Goal: Task Accomplishment & Management: Manage account settings

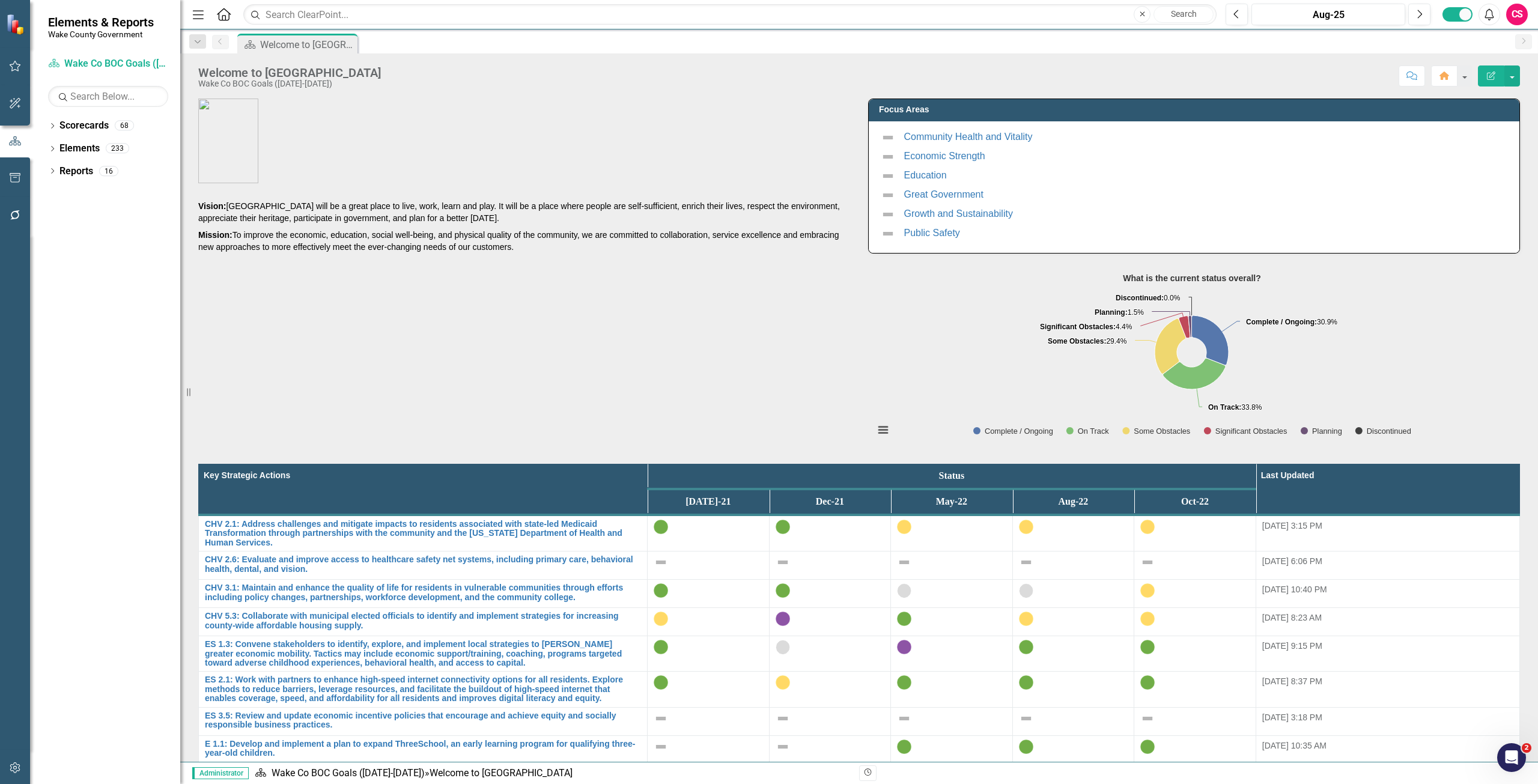
click at [22, 760] on button "button" at bounding box center [15, 767] width 27 height 25
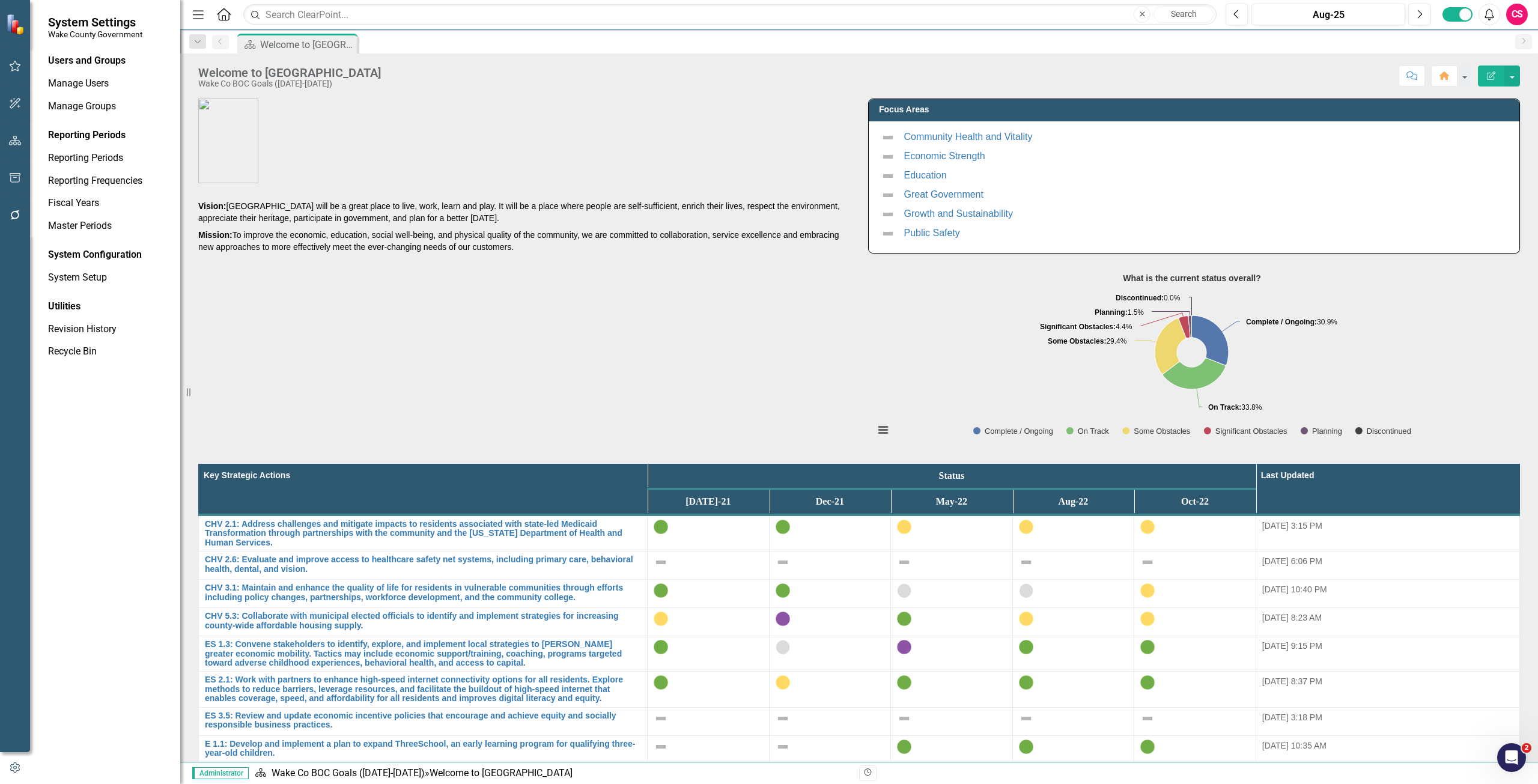
click at [85, 295] on div "Users and Groups Manage Users Manage Groups Reporting Periods Reporting Periods…" at bounding box center [104, 419] width 150 height 730
click at [79, 270] on div "System Setup" at bounding box center [108, 278] width 120 height 20
click at [82, 273] on link "System Setup" at bounding box center [108, 278] width 120 height 14
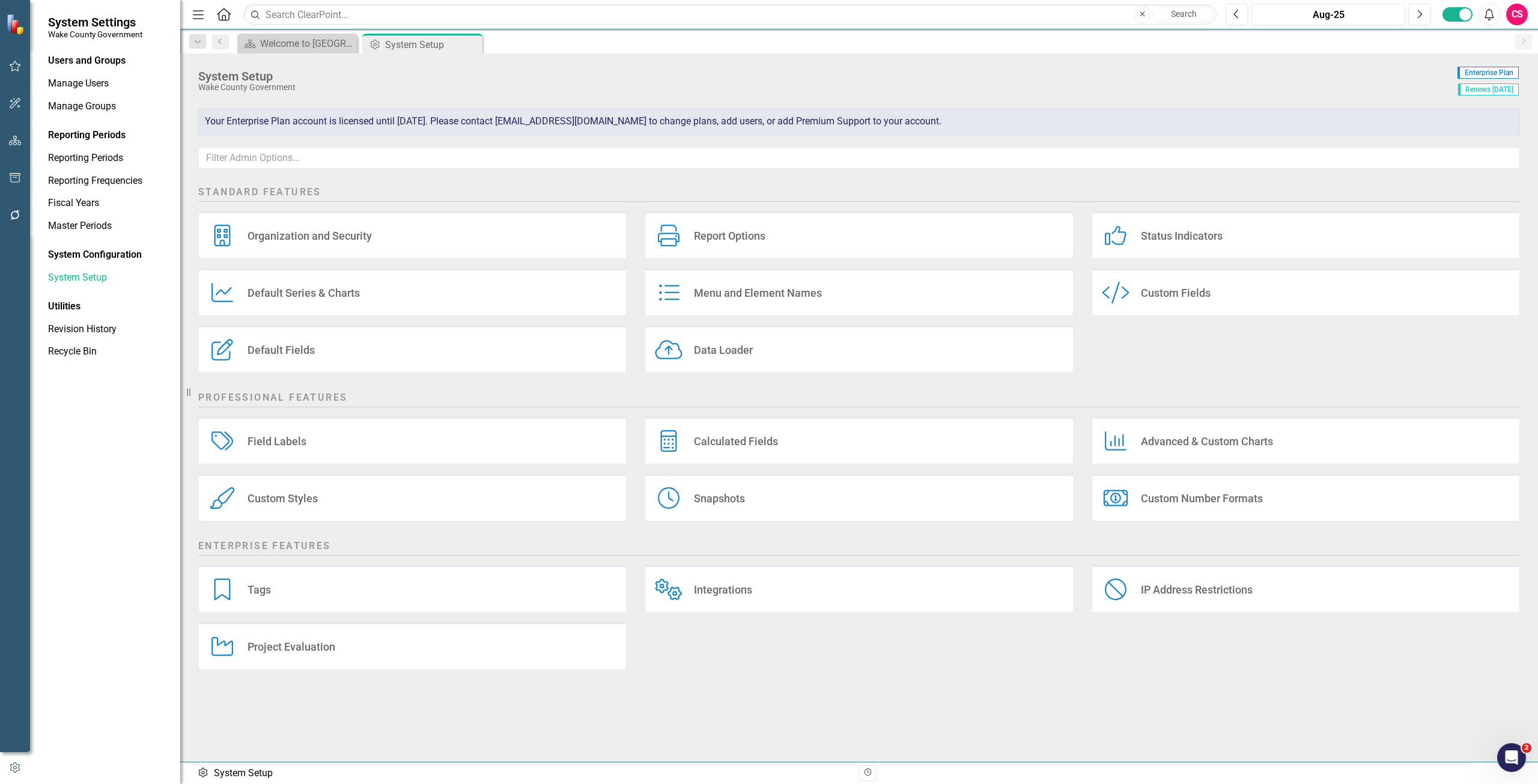
click at [727, 364] on div "Data Loader Data Loader" at bounding box center [859, 349] width 429 height 48
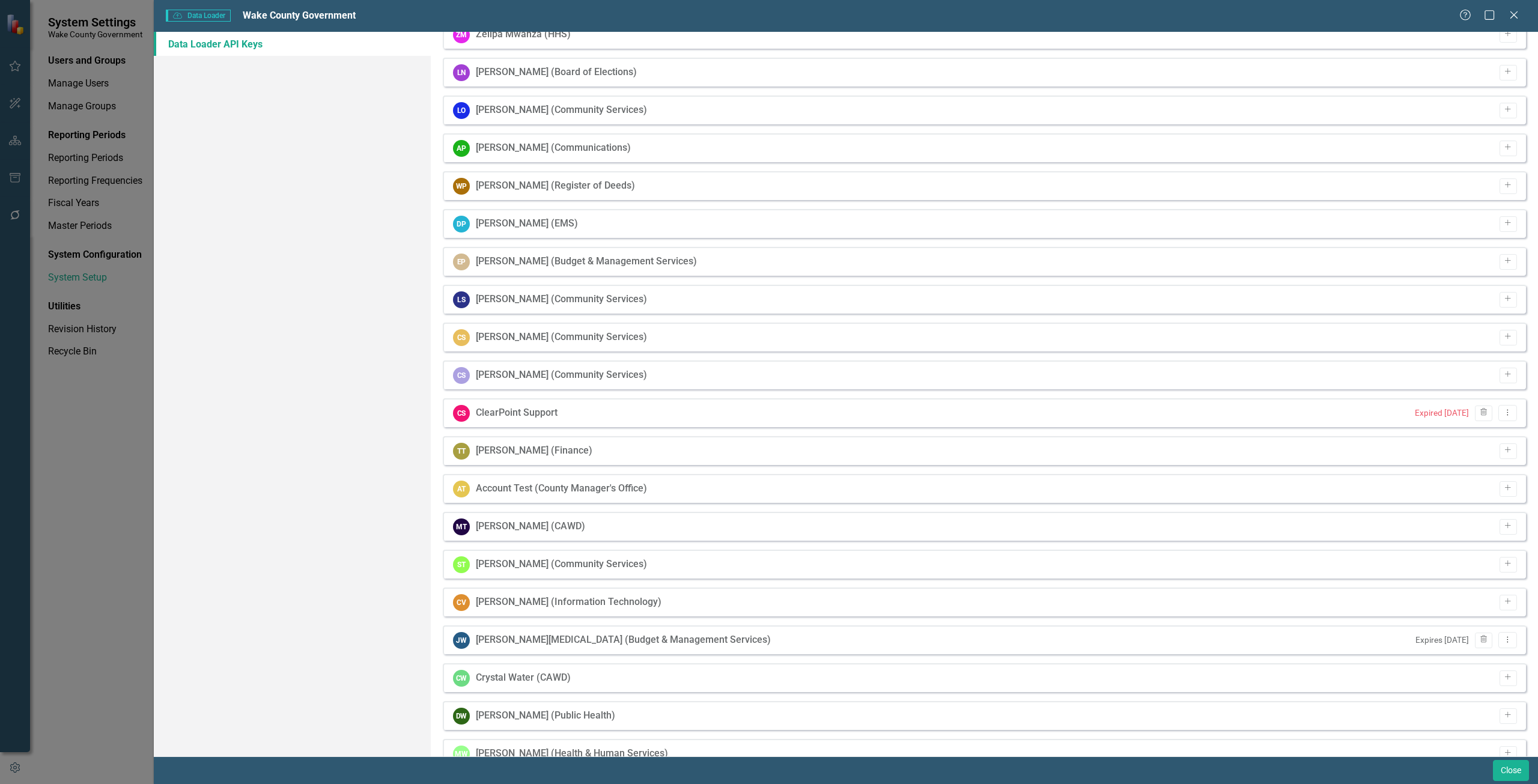
scroll to position [2087, 0]
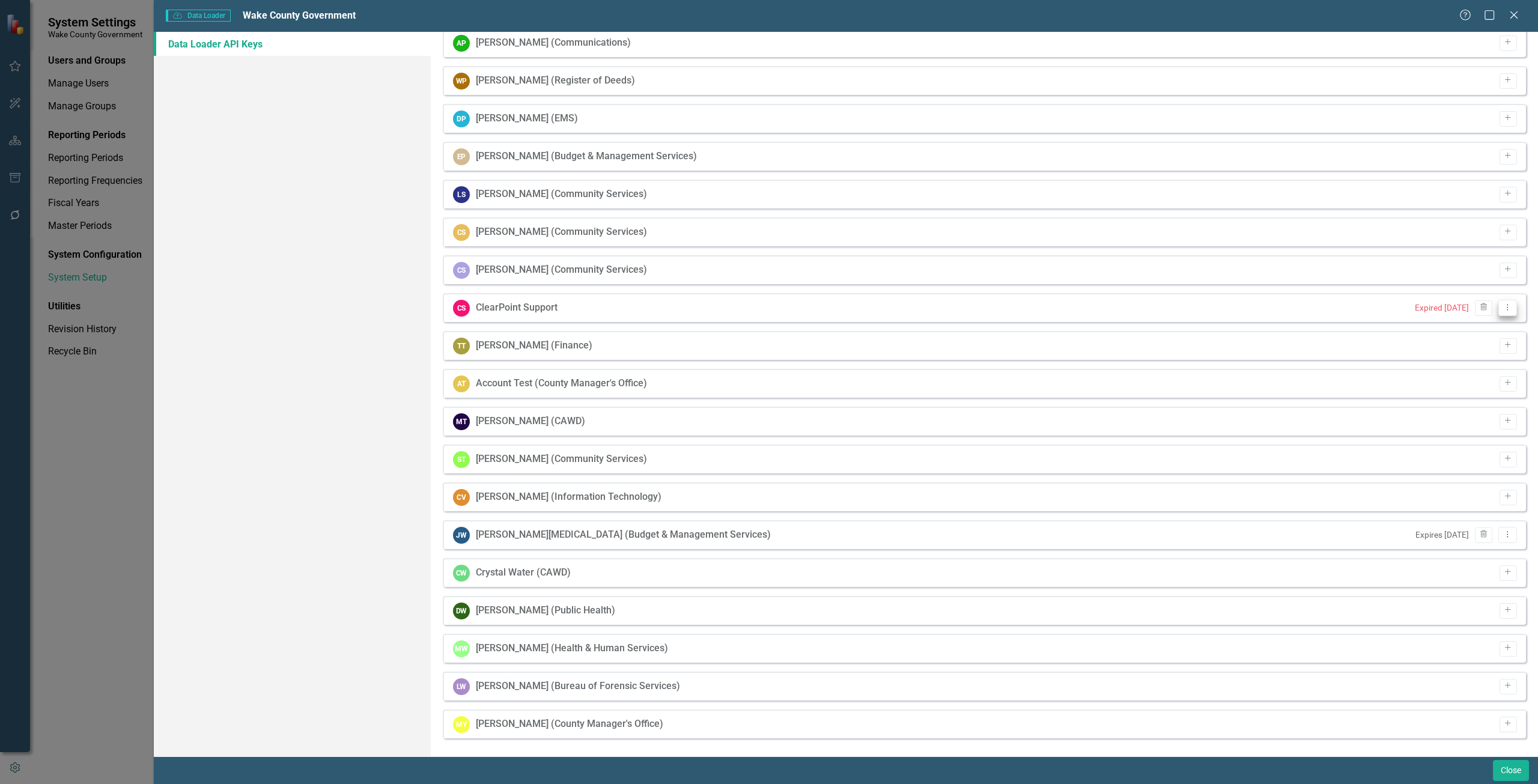
click at [1499, 312] on button "Dropdown Menu" at bounding box center [1507, 307] width 18 height 17
click at [1443, 332] on link "API Key View API Key" at bounding box center [1460, 327] width 95 height 22
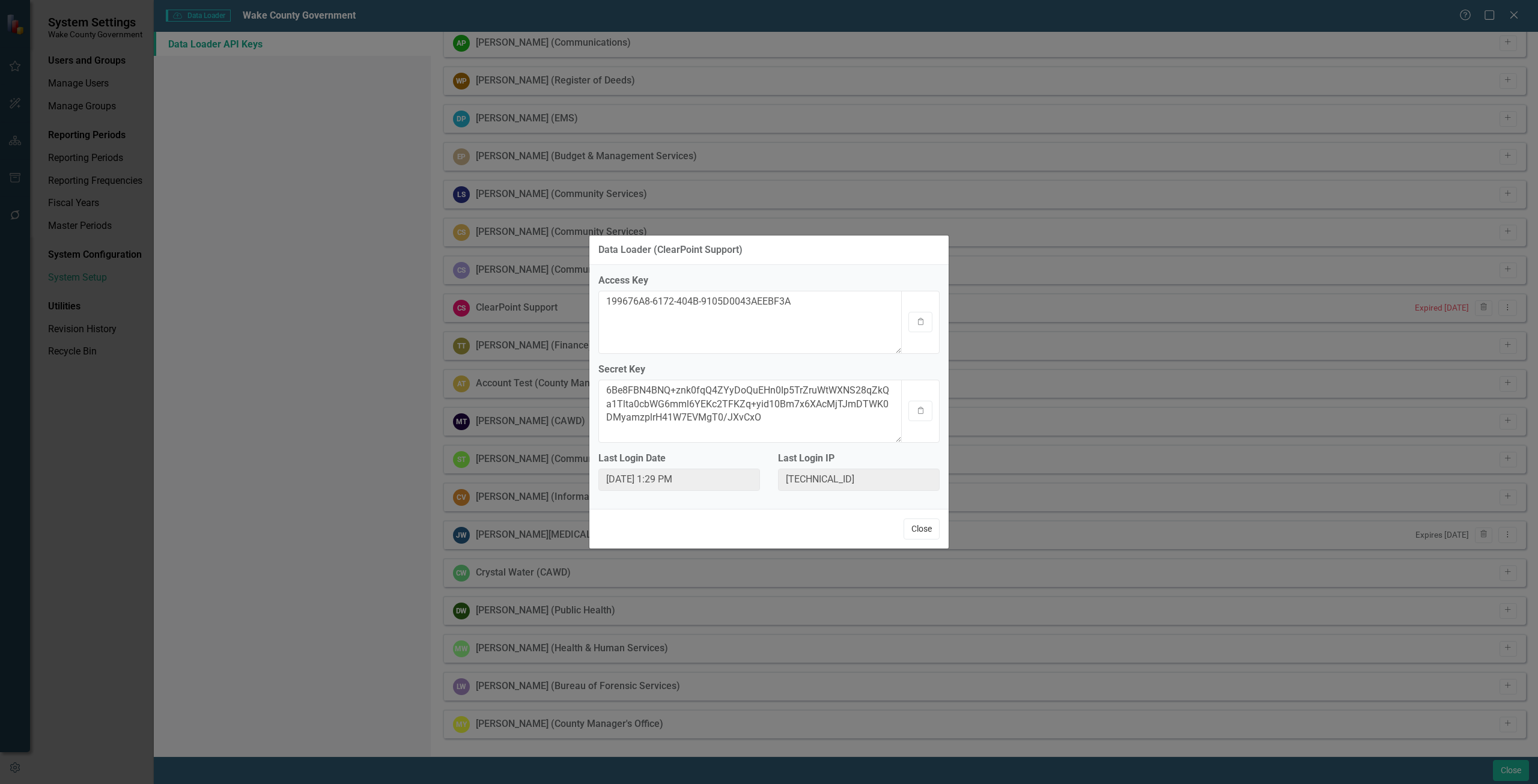
click at [923, 538] on button "Close" at bounding box center [921, 529] width 36 height 21
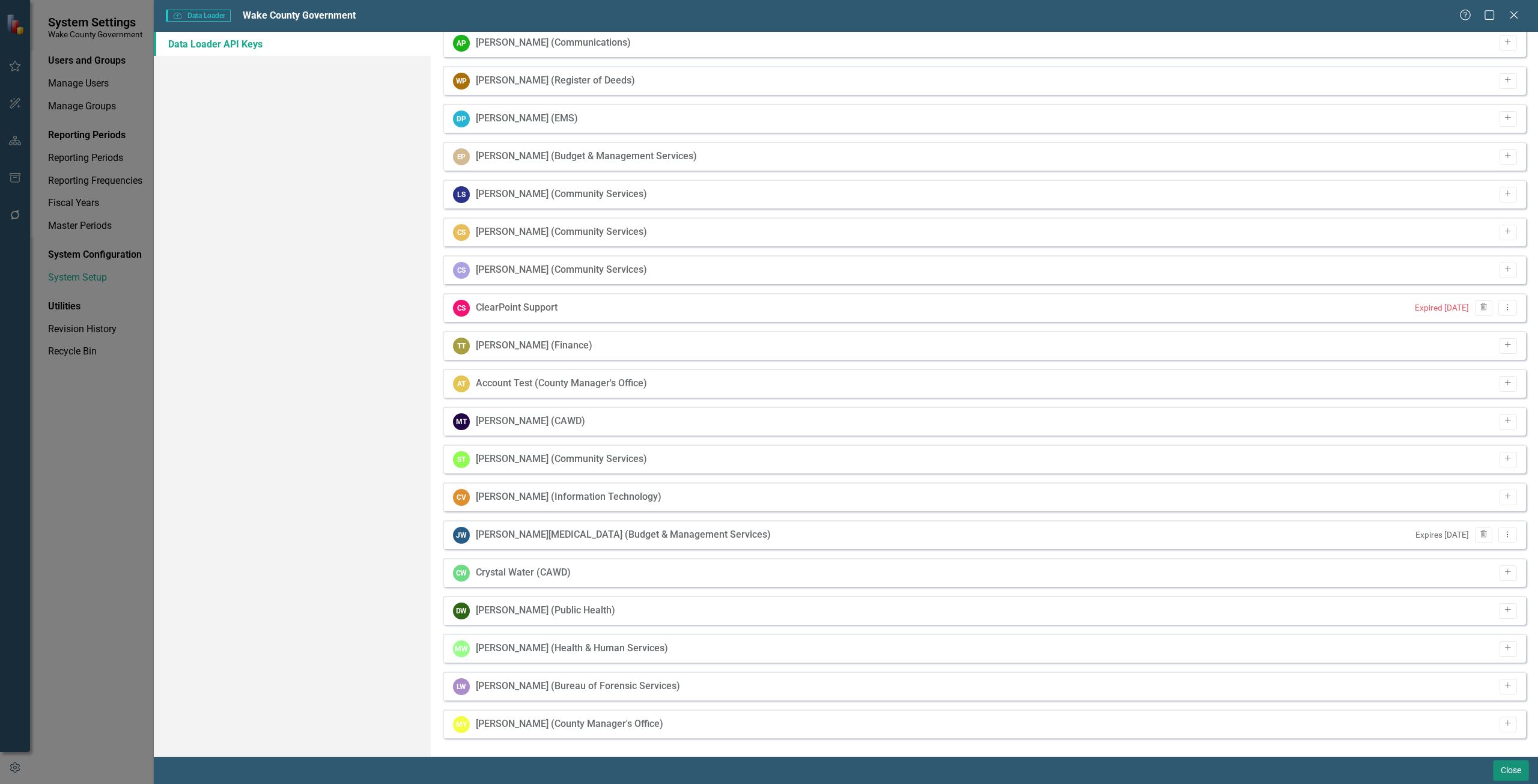
click at [1504, 767] on button "Close" at bounding box center [1511, 770] width 36 height 21
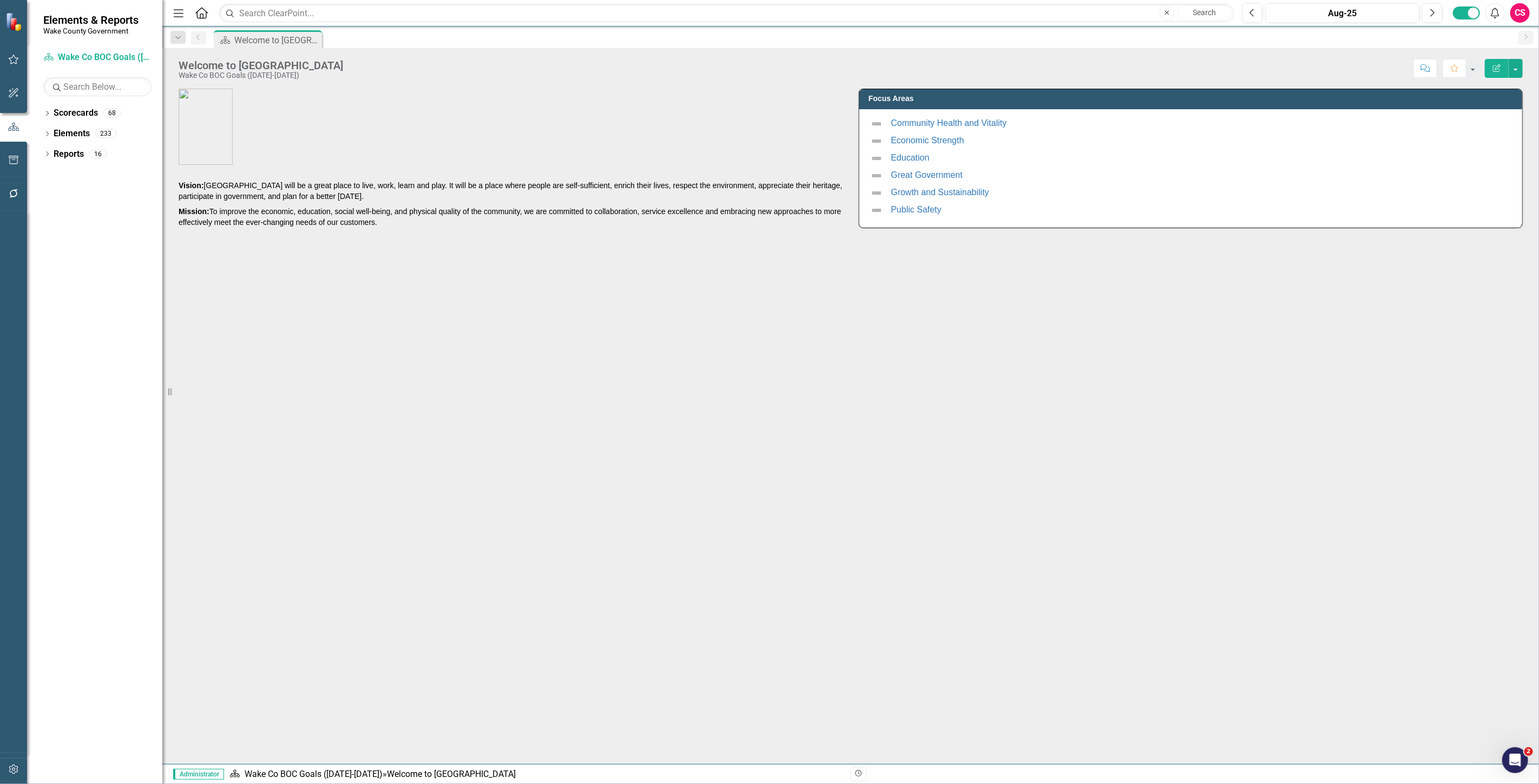
click at [3, 771] on button "button" at bounding box center [13, 770] width 24 height 23
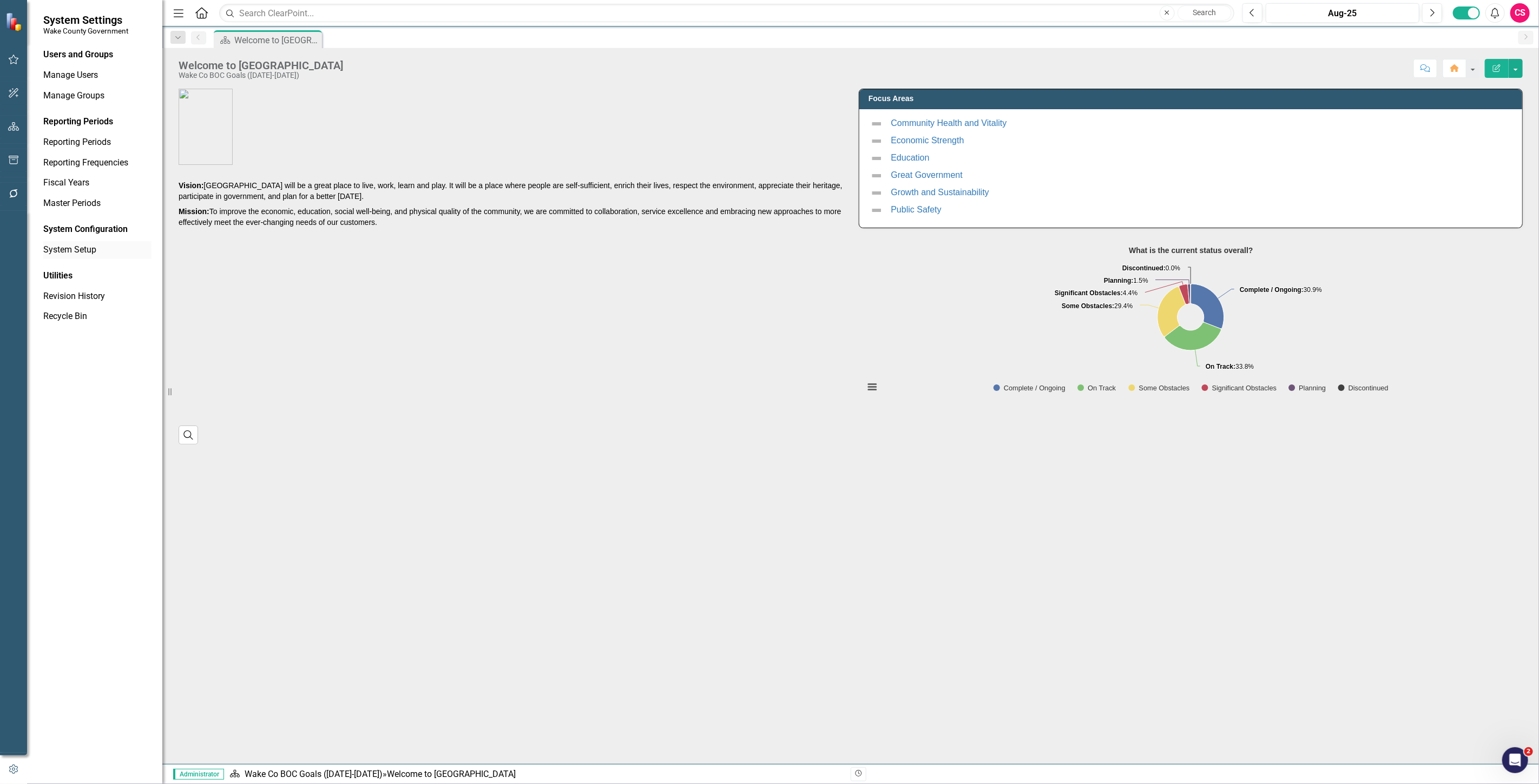
click at [88, 256] on div "System Setup" at bounding box center [97, 250] width 108 height 18
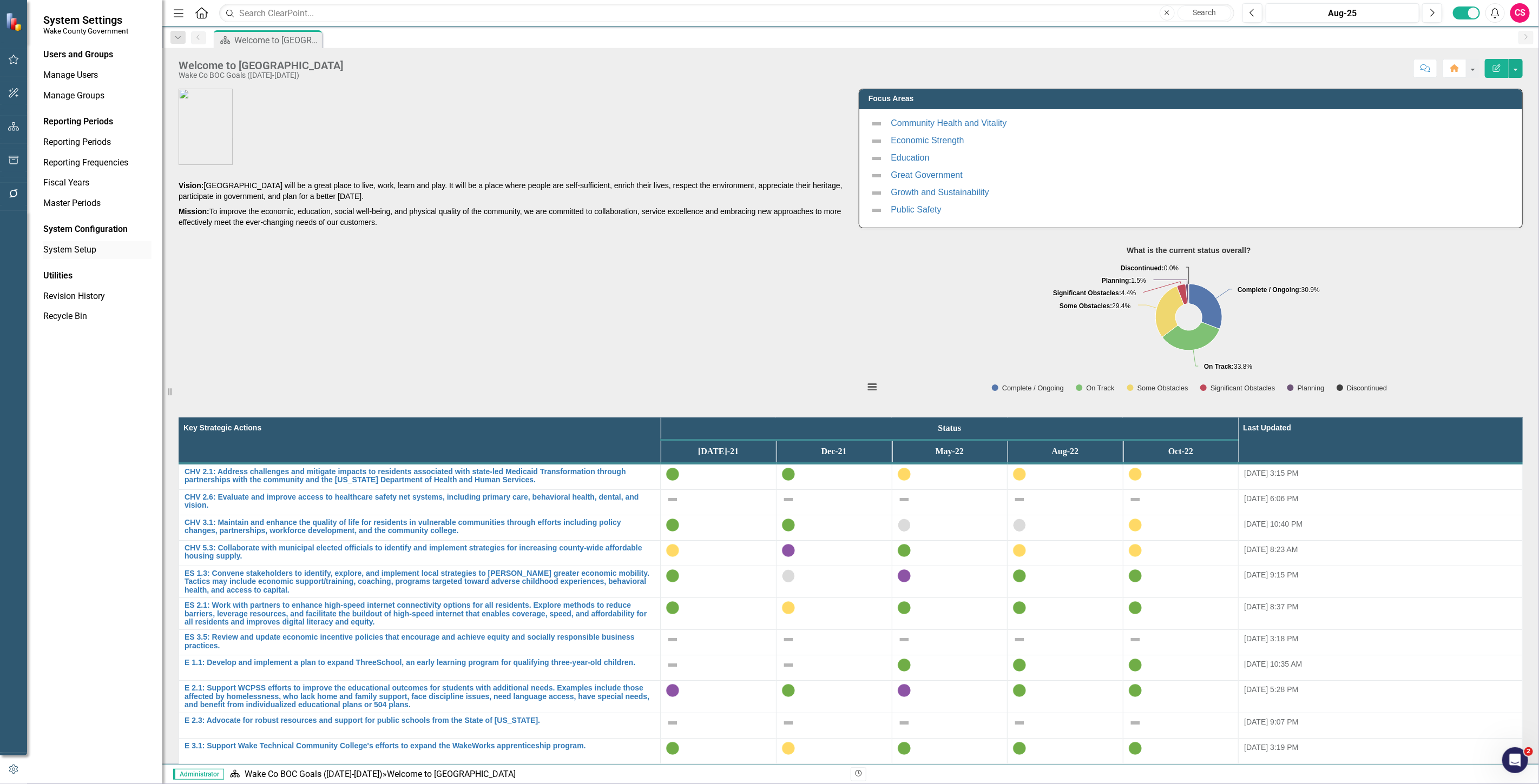
click at [91, 252] on link "System Setup" at bounding box center [97, 250] width 108 height 13
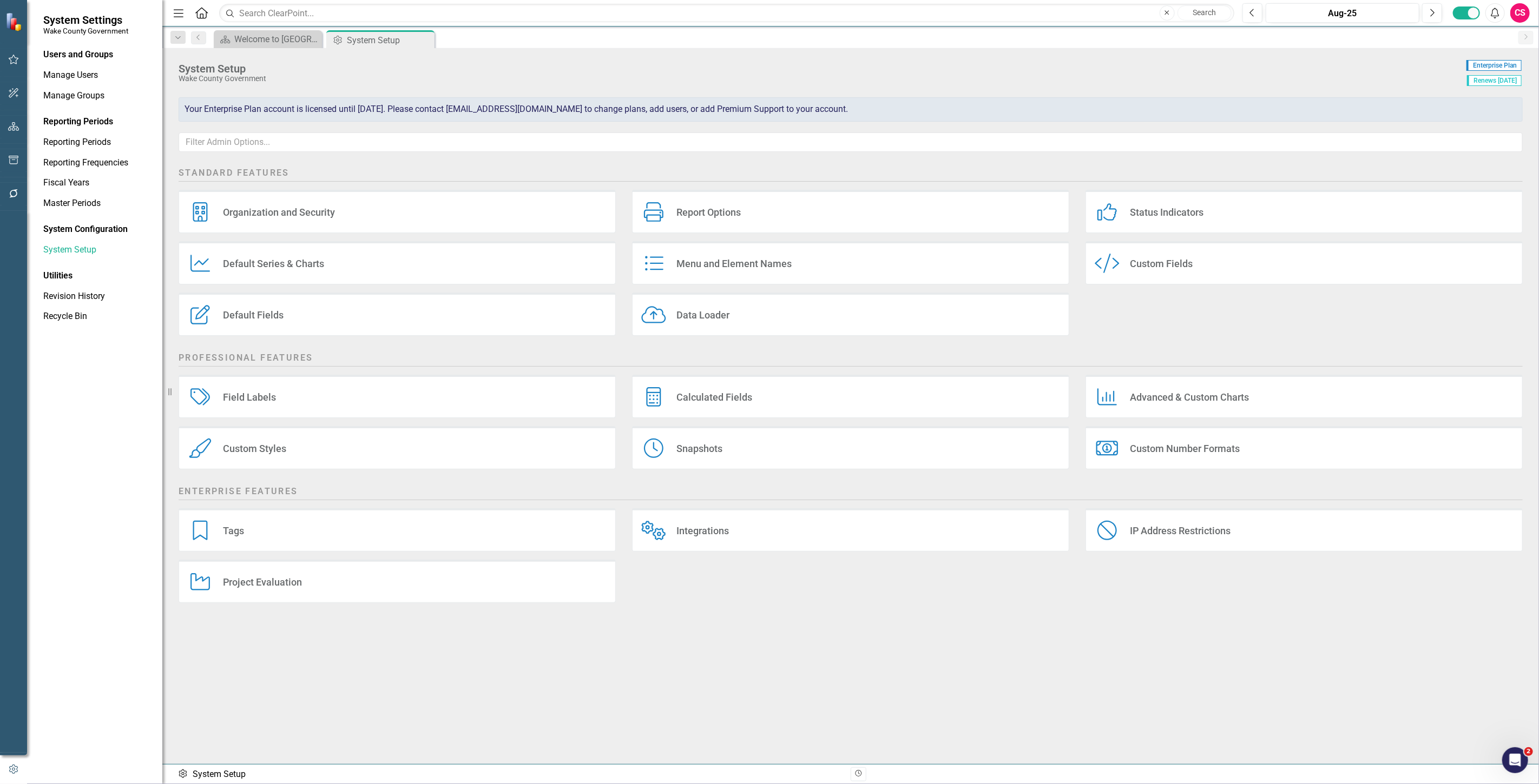
click at [638, 118] on div "Your Enterprise Plan account is licensed until [DATE]. Please contact [EMAIL_AD…" at bounding box center [850, 109] width 1344 height 24
click at [761, 270] on div "Menu and Element Names" at bounding box center [734, 263] width 115 height 13
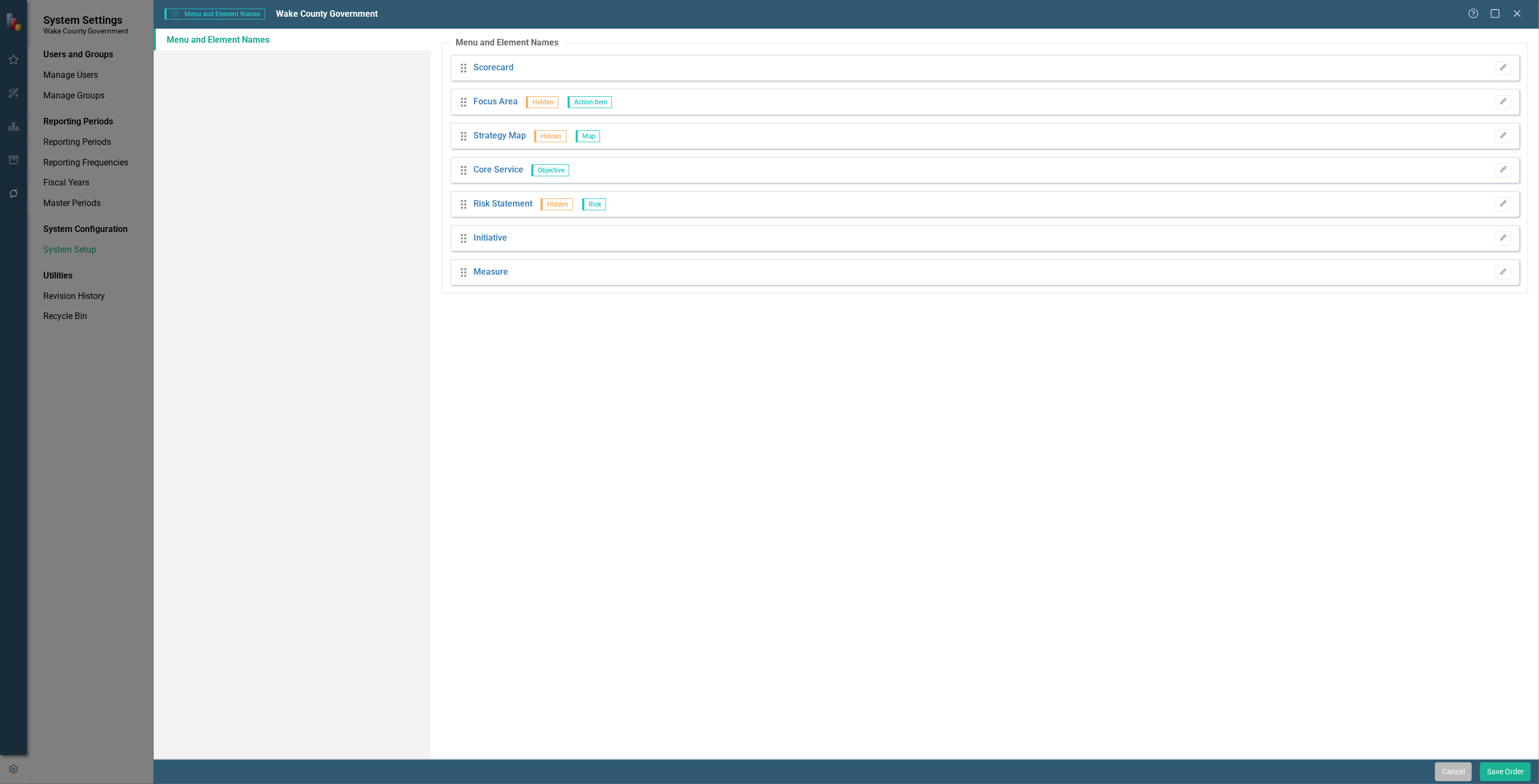
click at [1436, 771] on button "Cancel" at bounding box center [1453, 772] width 37 height 19
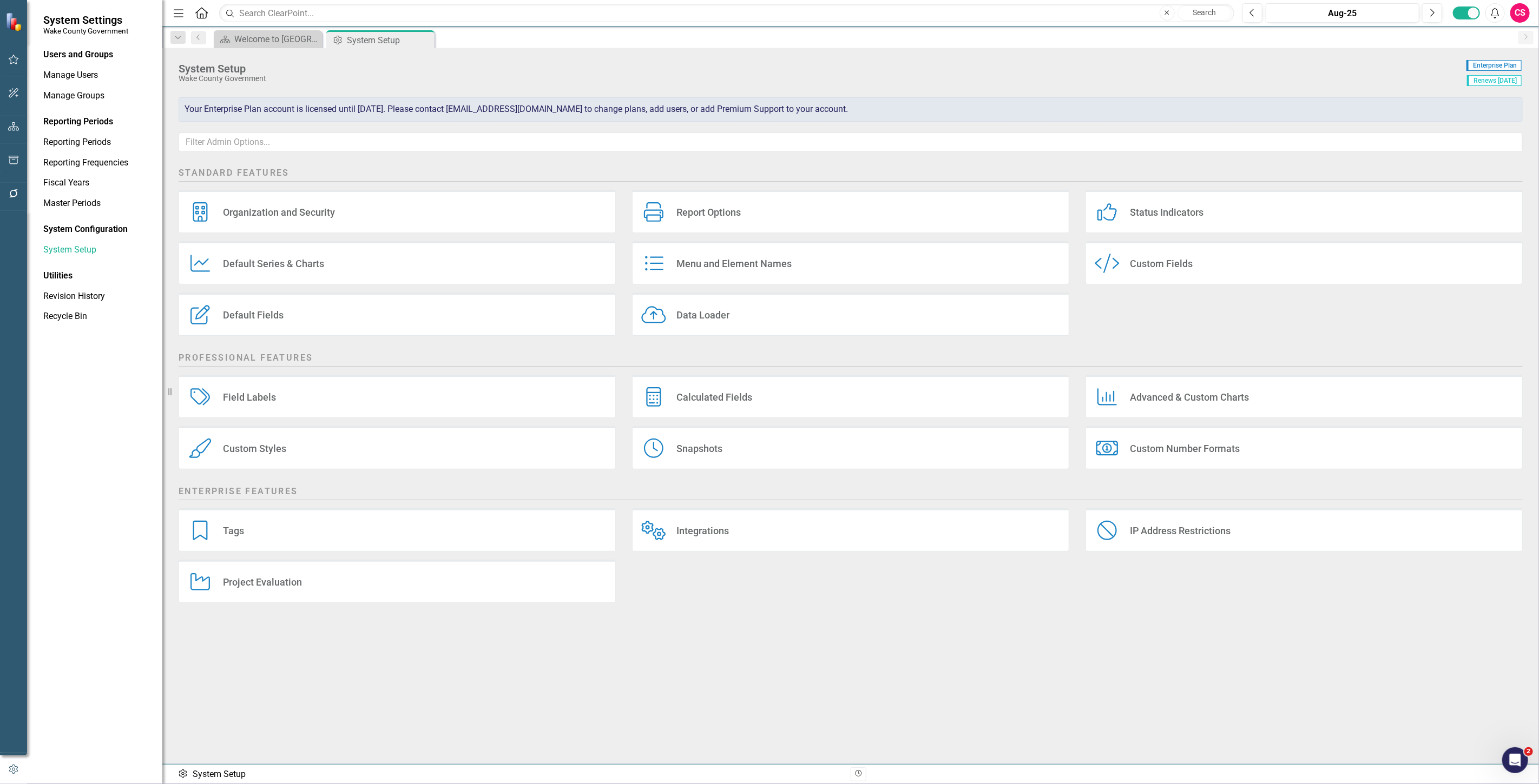
click at [14, 140] on div at bounding box center [13, 141] width 27 height 6
click at [13, 125] on icon "button" at bounding box center [13, 126] width 11 height 9
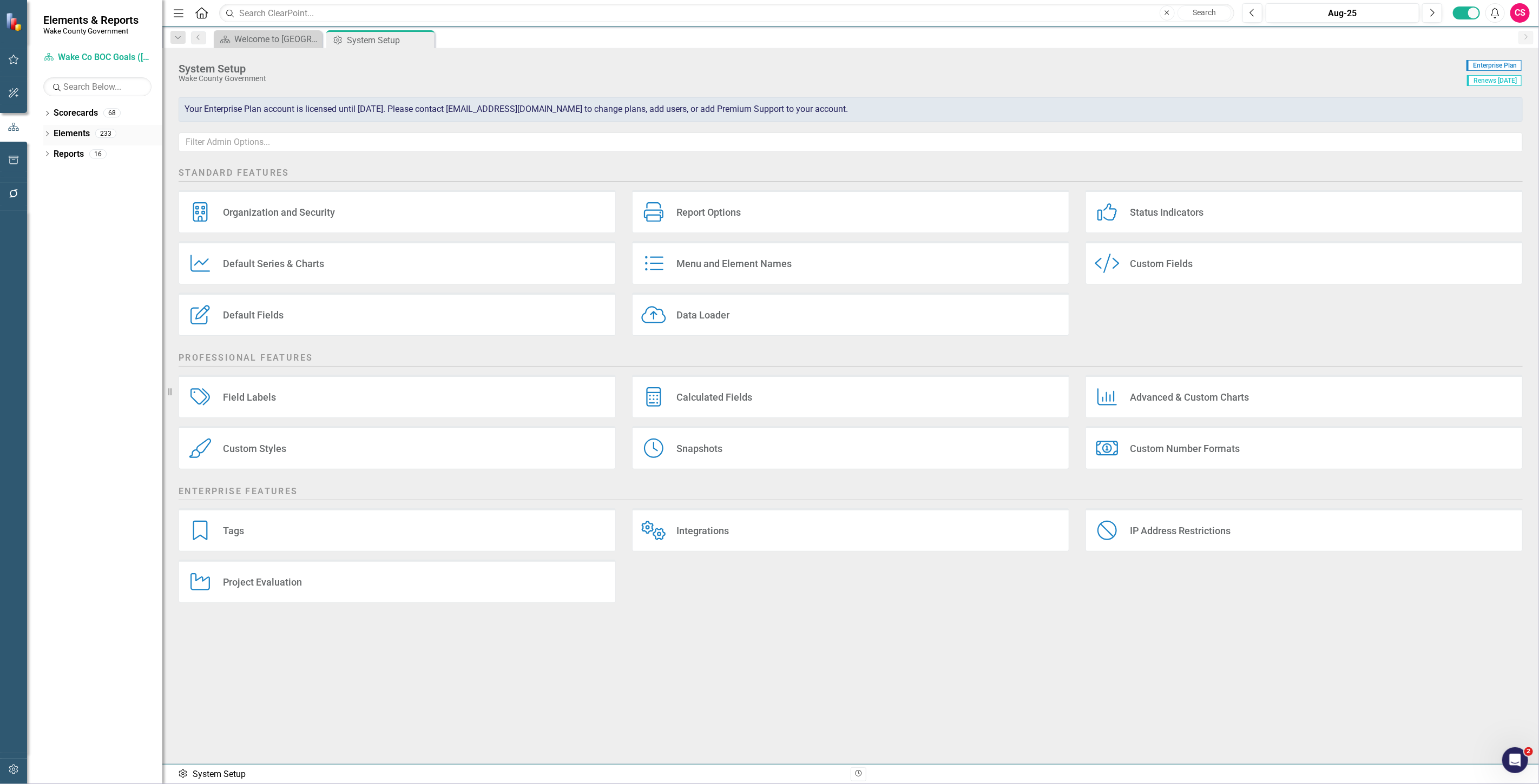
click at [70, 134] on link "Elements" at bounding box center [72, 134] width 36 height 13
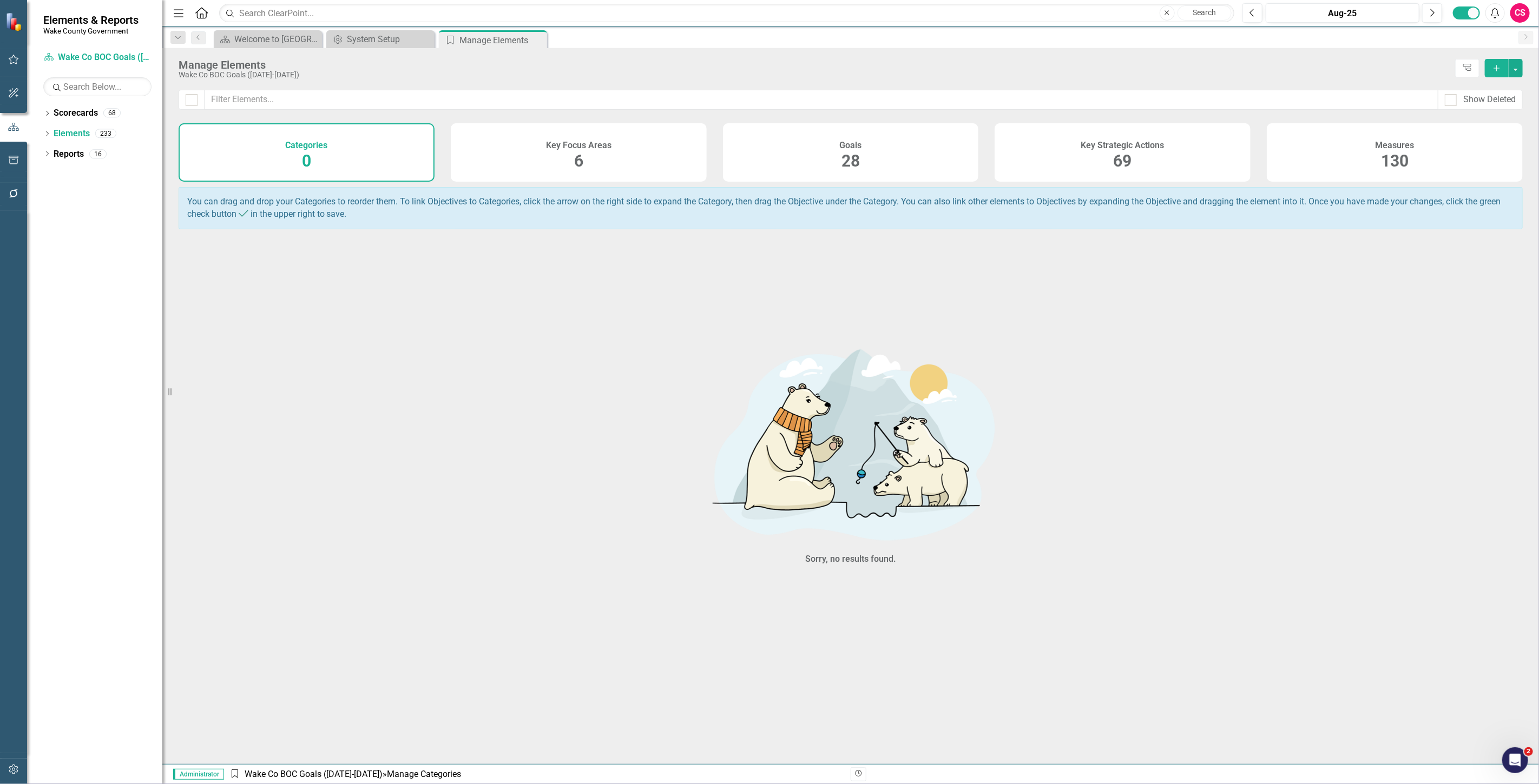
click at [904, 149] on div "Goals 28" at bounding box center [851, 152] width 256 height 58
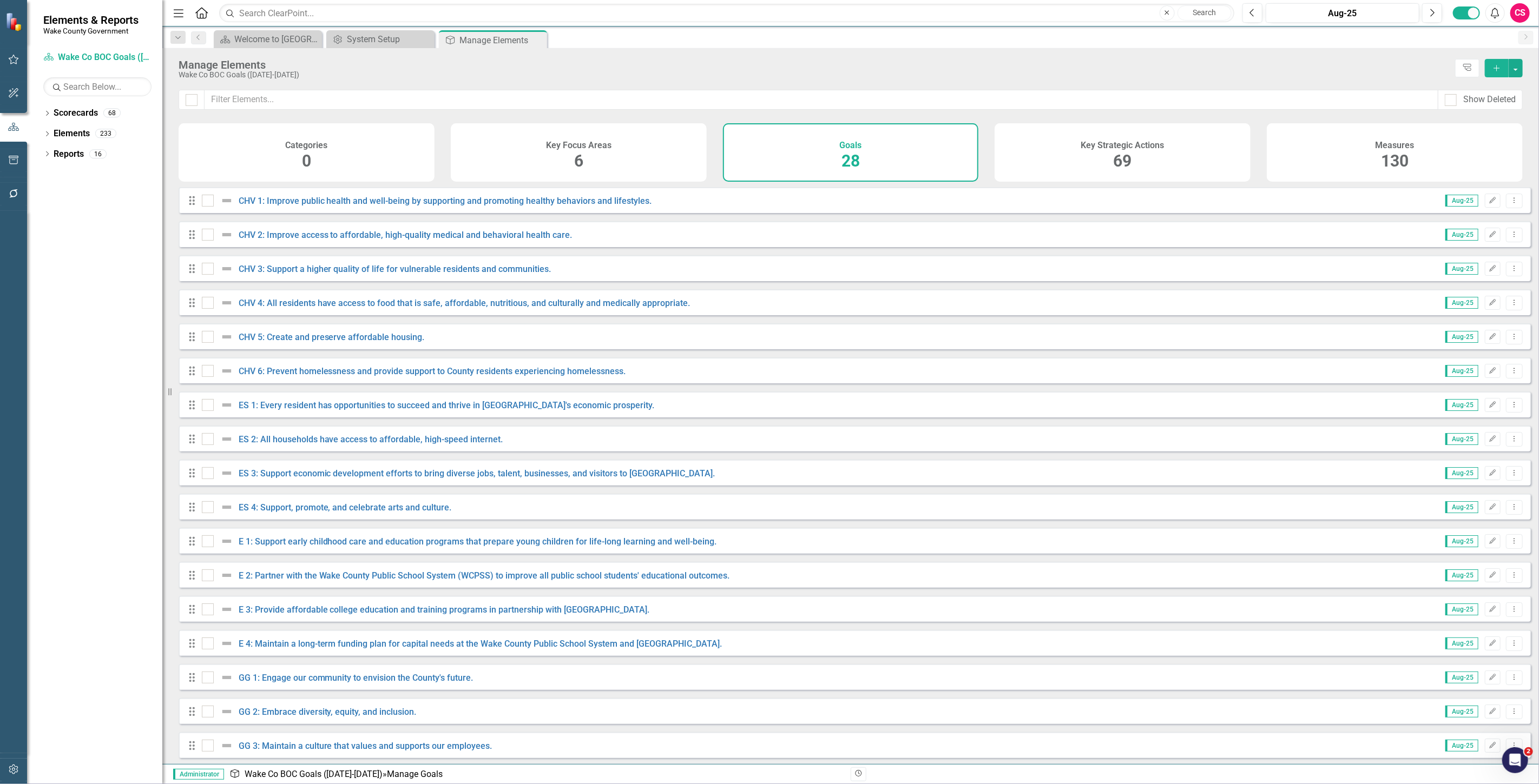
click at [1116, 154] on span "69" at bounding box center [1122, 161] width 18 height 19
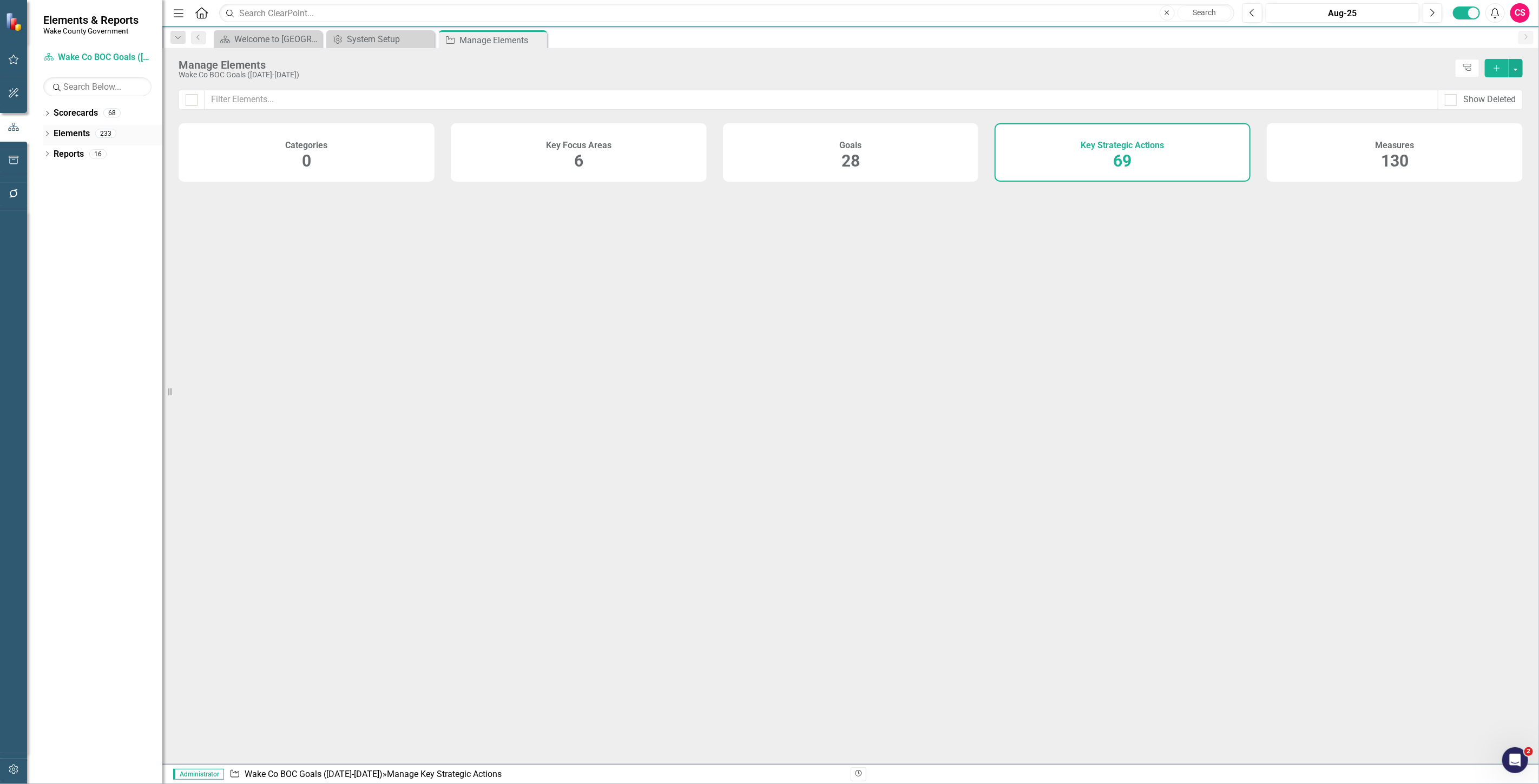
click at [46, 132] on icon "Dropdown" at bounding box center [47, 135] width 8 height 6
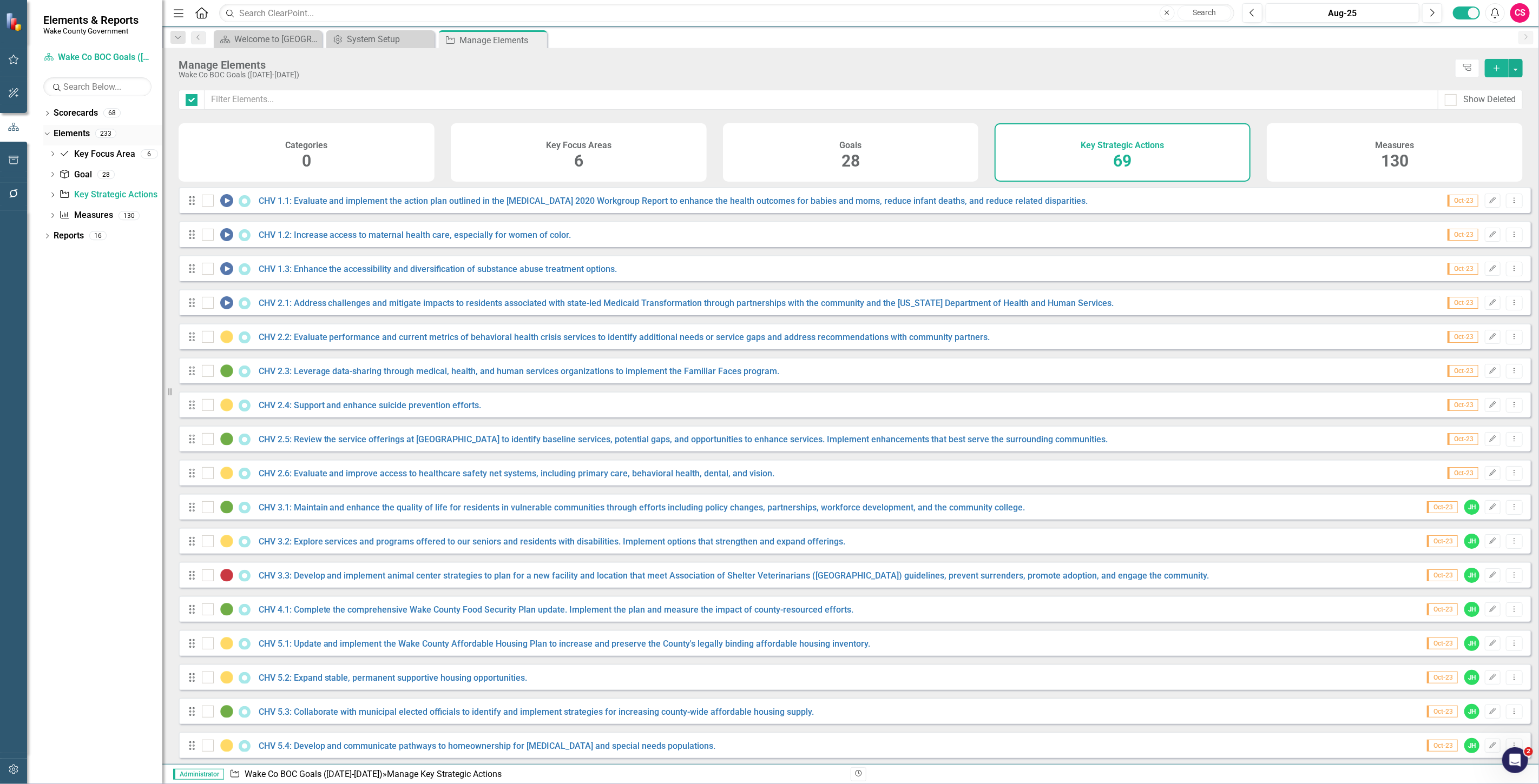
checkbox input "false"
click at [327, 206] on link "CHV 1.1: Evaluate and implement the action plan outlined in the [MEDICAL_DATA] …" at bounding box center [673, 200] width 829 height 10
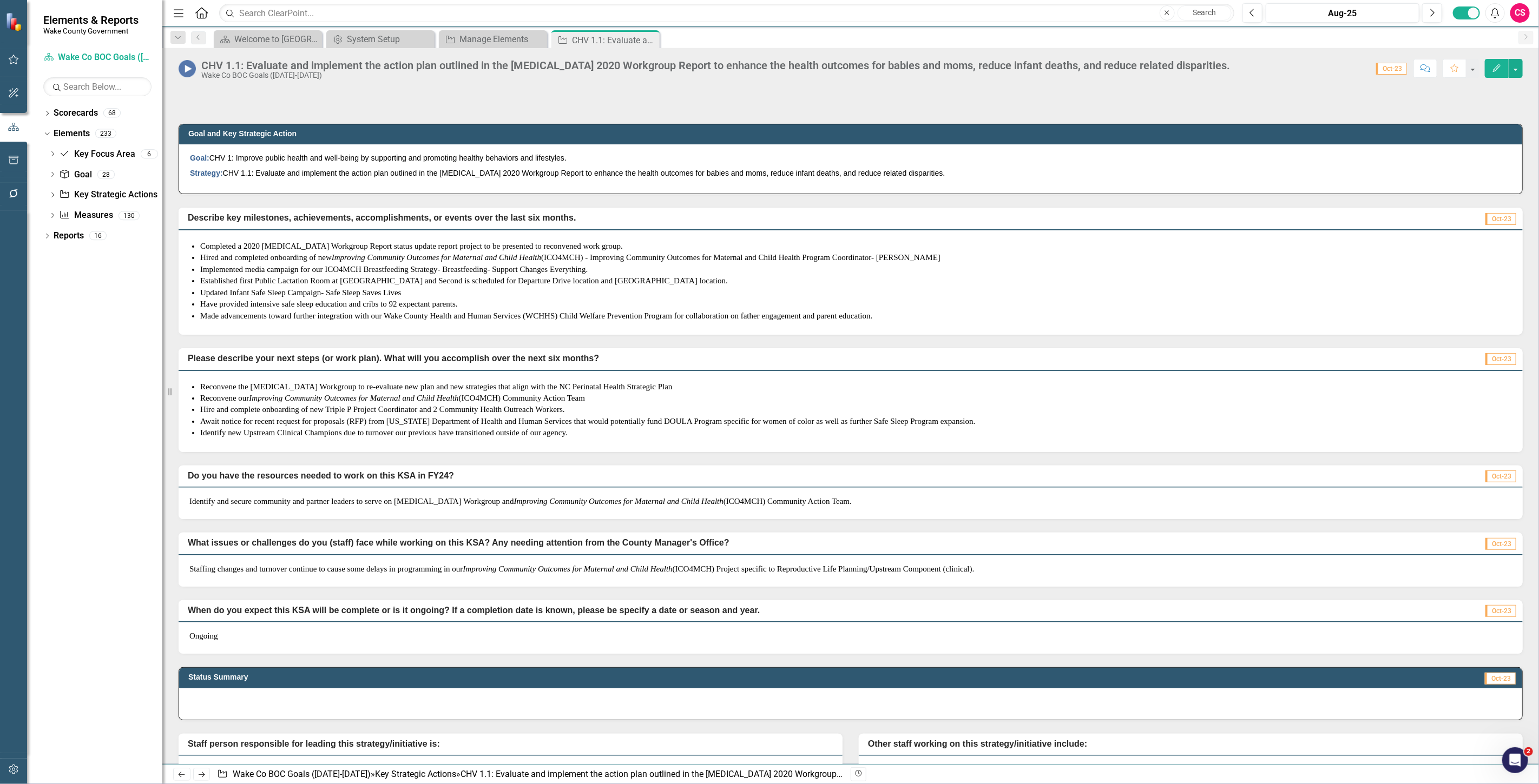
scroll to position [41, 0]
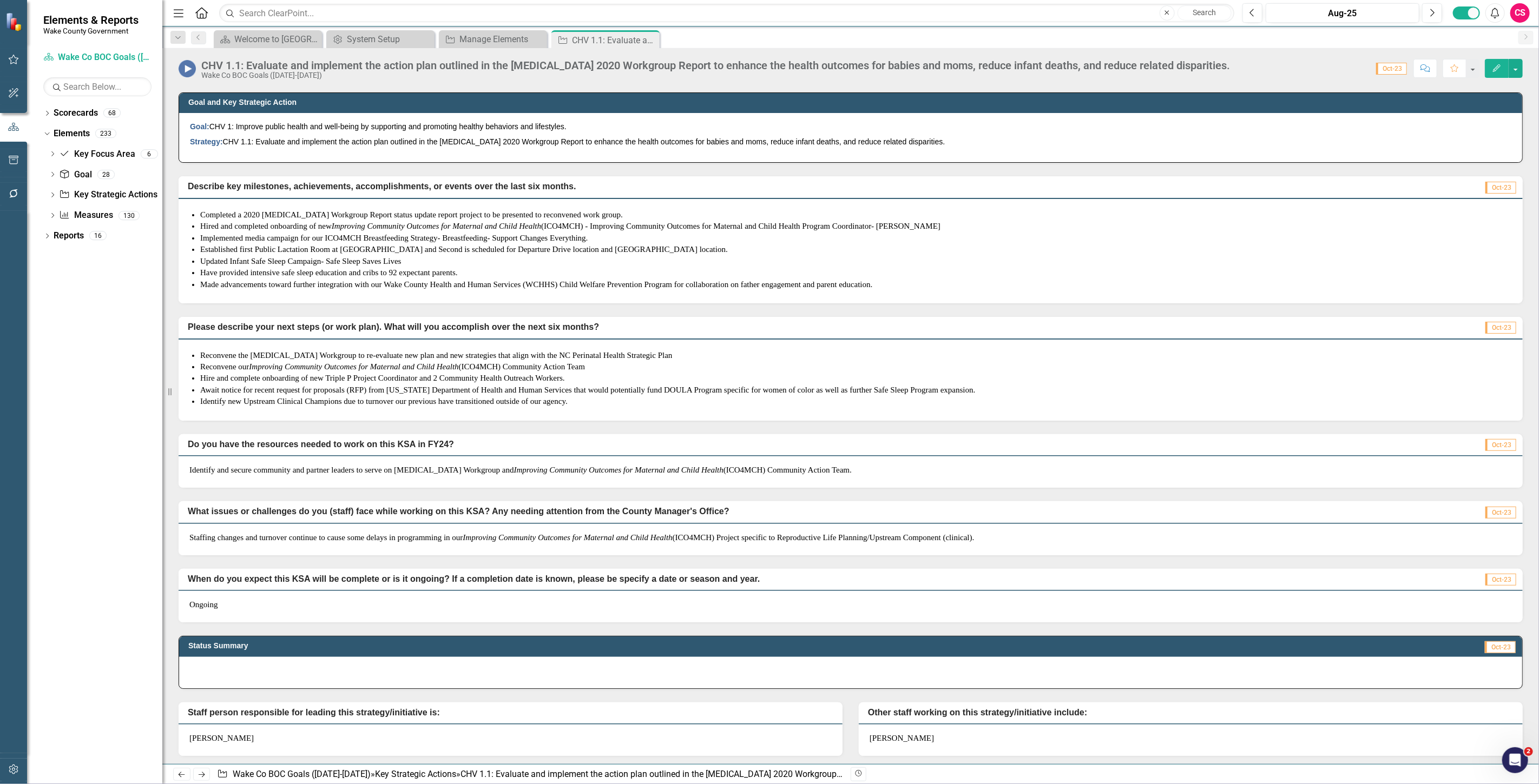
click at [1496, 65] on icon "Edit" at bounding box center [1496, 69] width 9 height 8
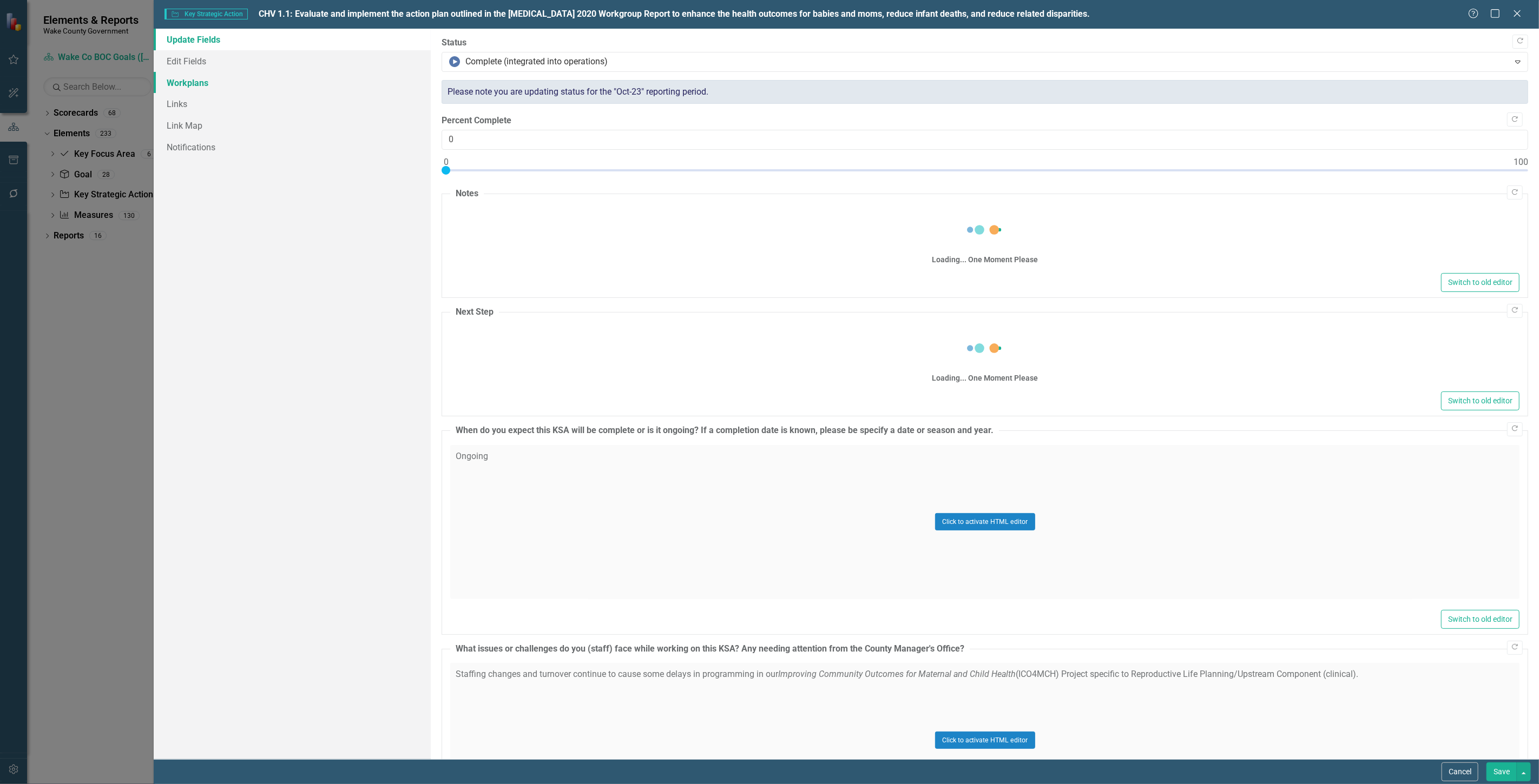
click at [252, 77] on link "Workplans" at bounding box center [292, 82] width 277 height 21
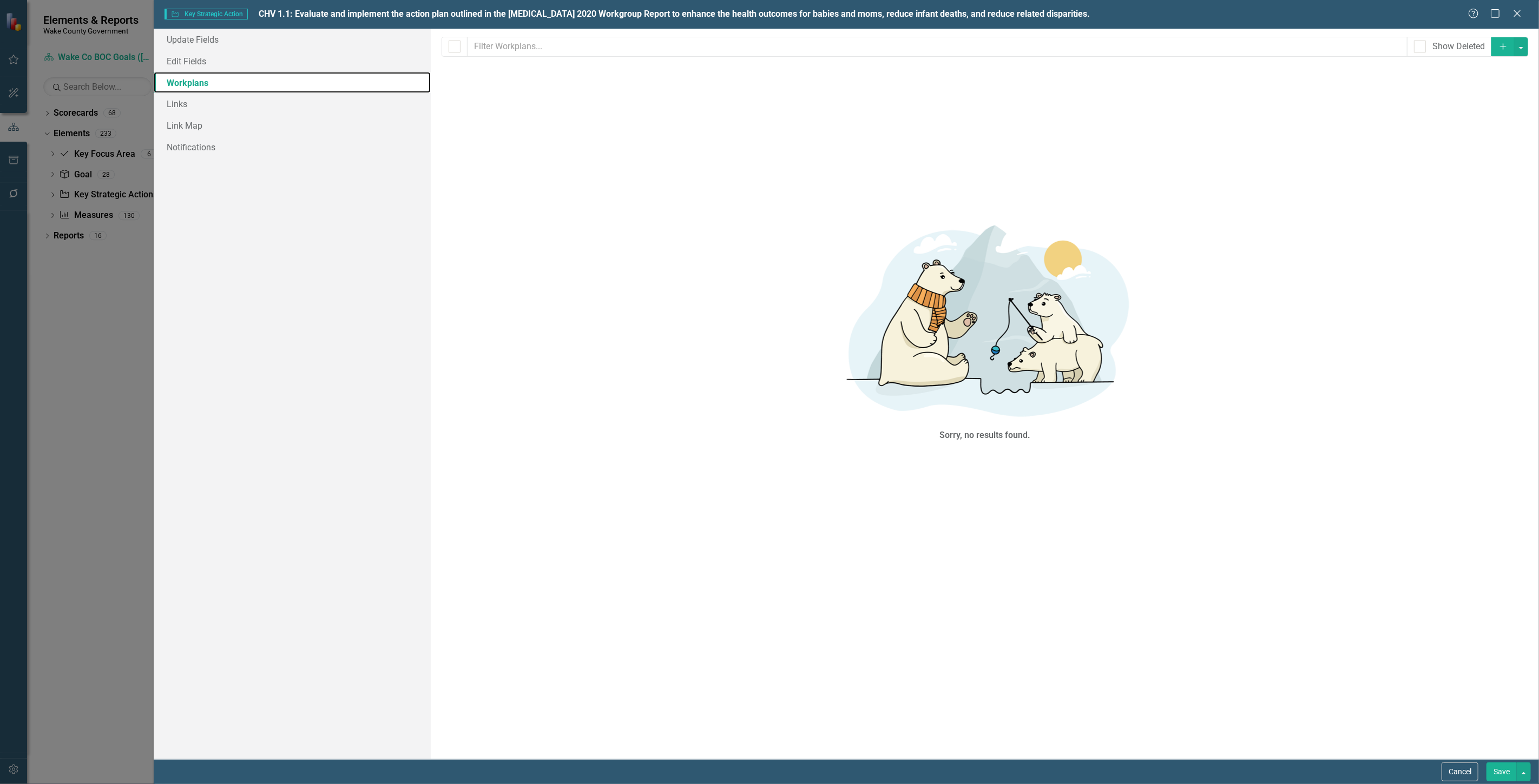
scroll to position [0, 0]
click at [1449, 775] on button "Cancel" at bounding box center [1459, 772] width 37 height 19
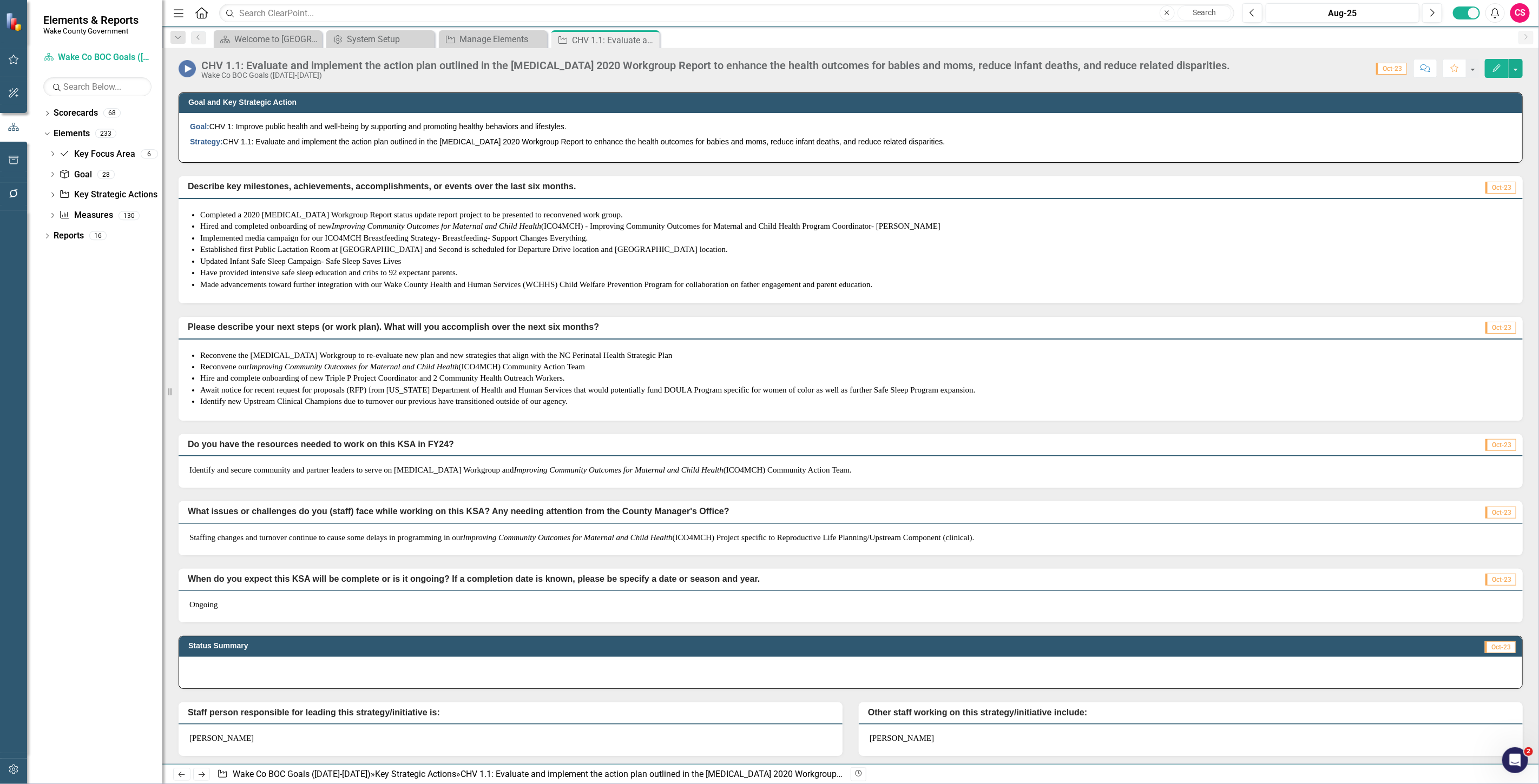
click at [51, 443] on div "Dropdown Scorecards 68 Dropdown [GEOGRAPHIC_DATA] Strategic Plan Demographics D…" at bounding box center [94, 444] width 135 height 680
click at [22, 758] on div at bounding box center [13, 756] width 27 height 6
click at [15, 775] on button "button" at bounding box center [13, 770] width 24 height 23
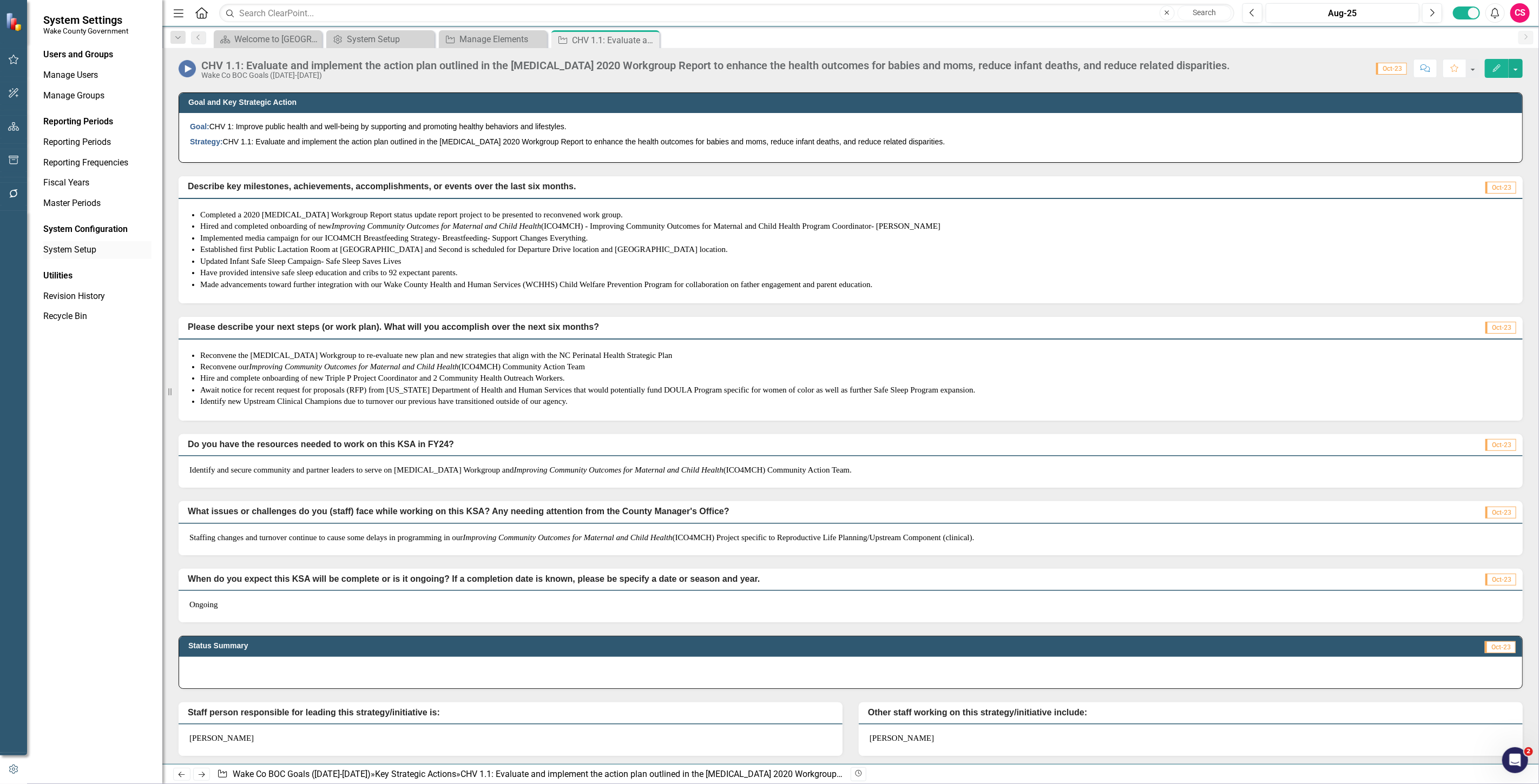
click at [57, 245] on link "System Setup" at bounding box center [97, 250] width 108 height 13
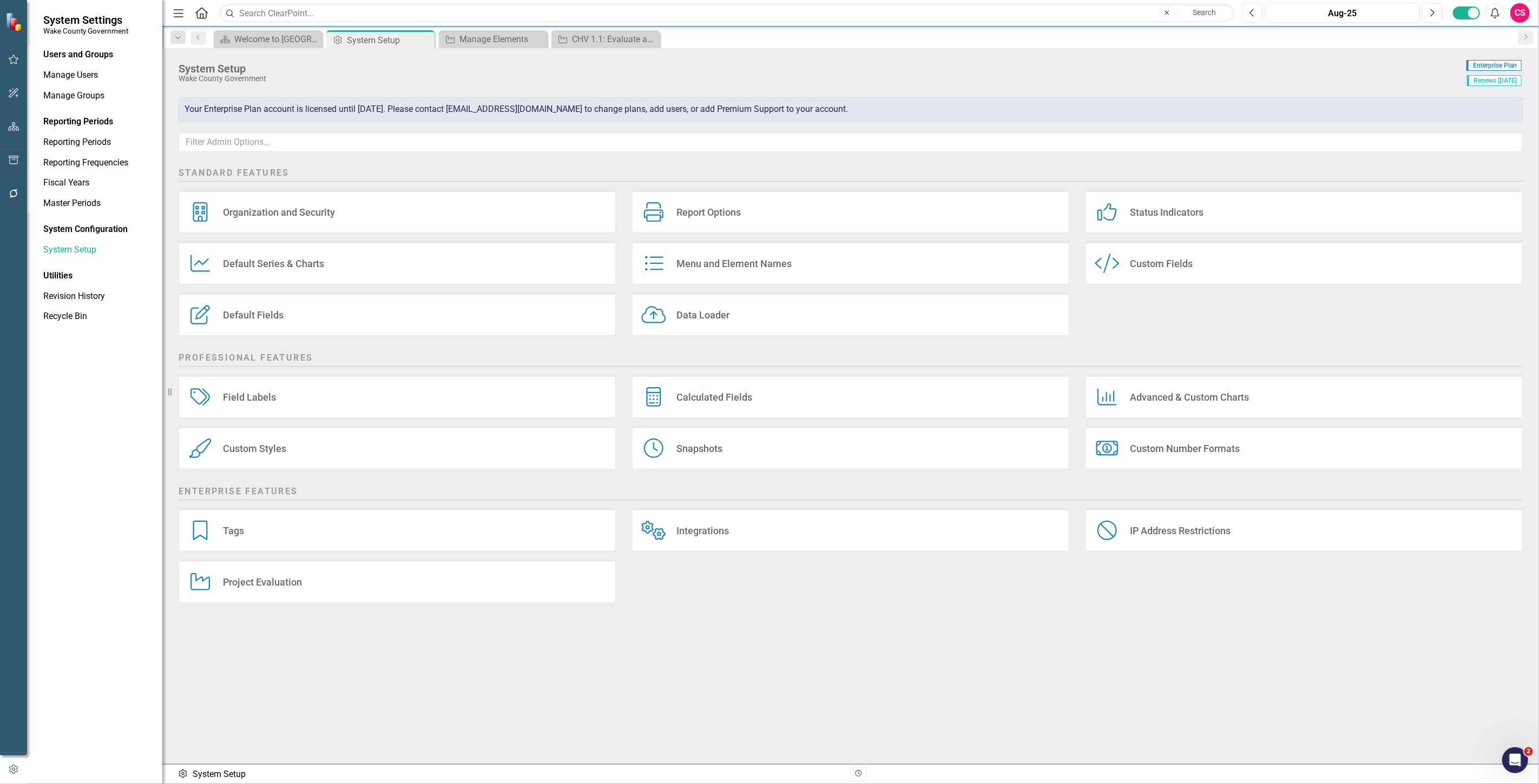
click at [911, 314] on div "Data Loader Data Loader" at bounding box center [851, 314] width 437 height 43
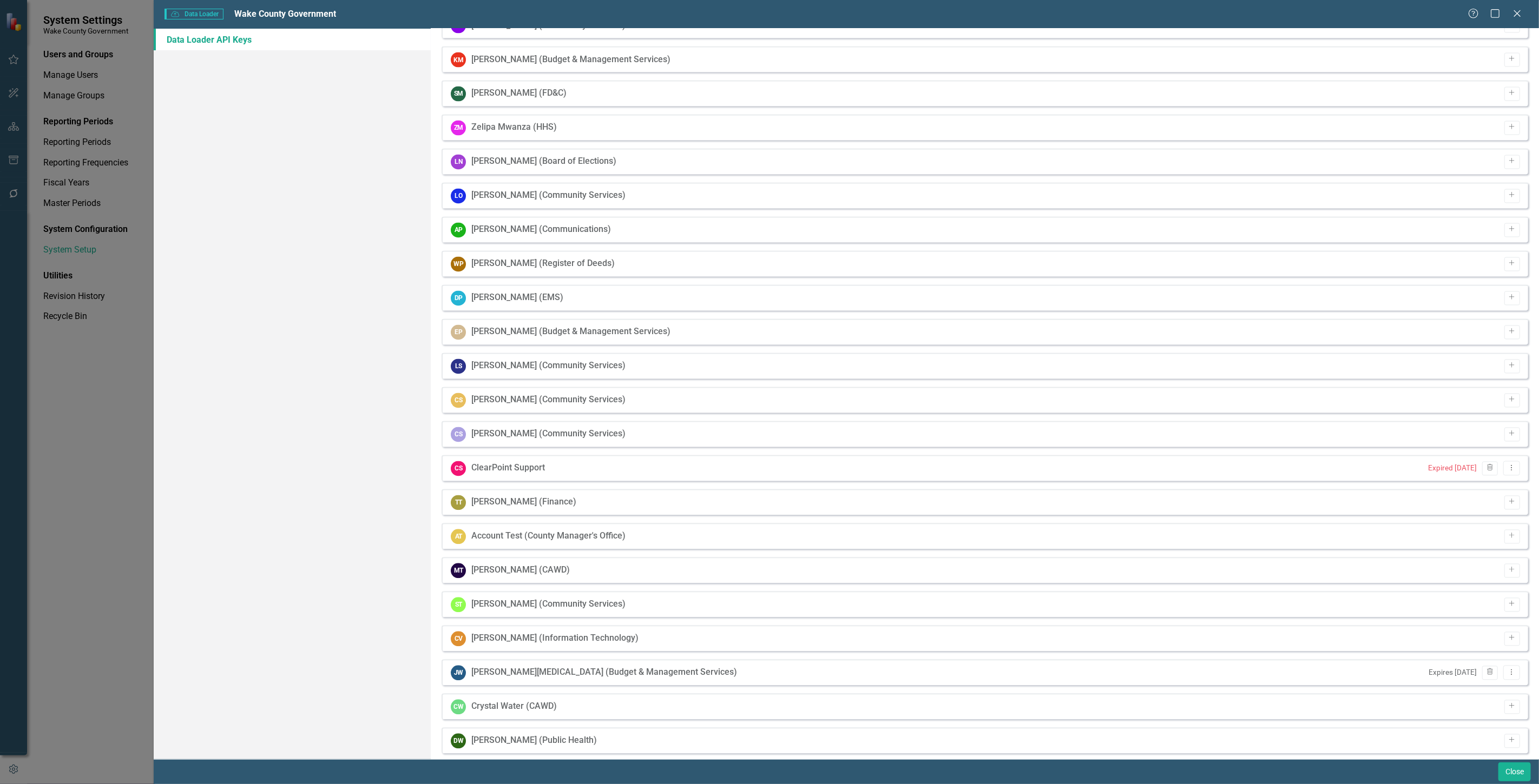
scroll to position [1800, 0]
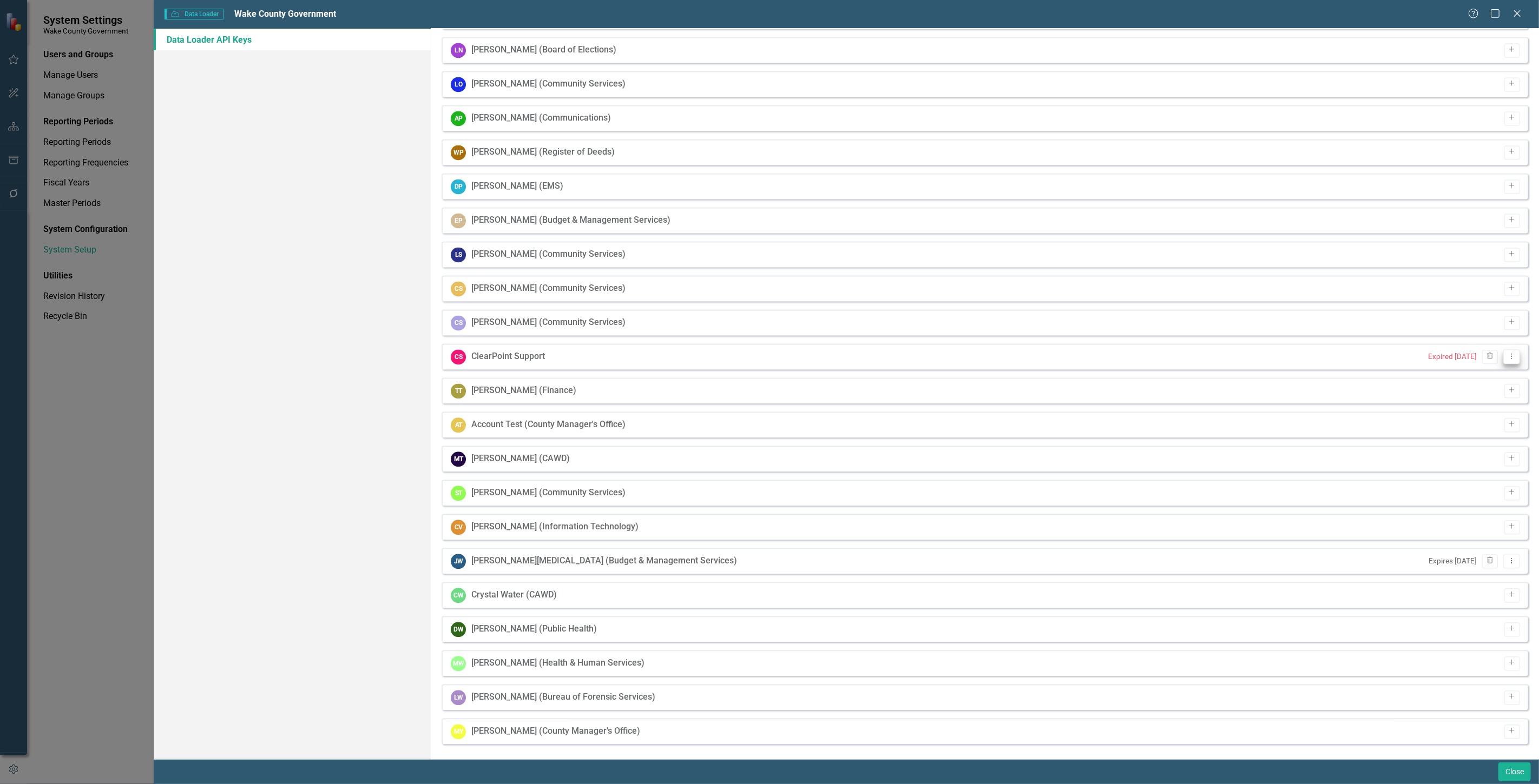
click at [1507, 358] on icon "Dropdown Menu" at bounding box center [1511, 356] width 9 height 7
click at [1440, 385] on link "Edit Edit API Key" at bounding box center [1469, 393] width 85 height 20
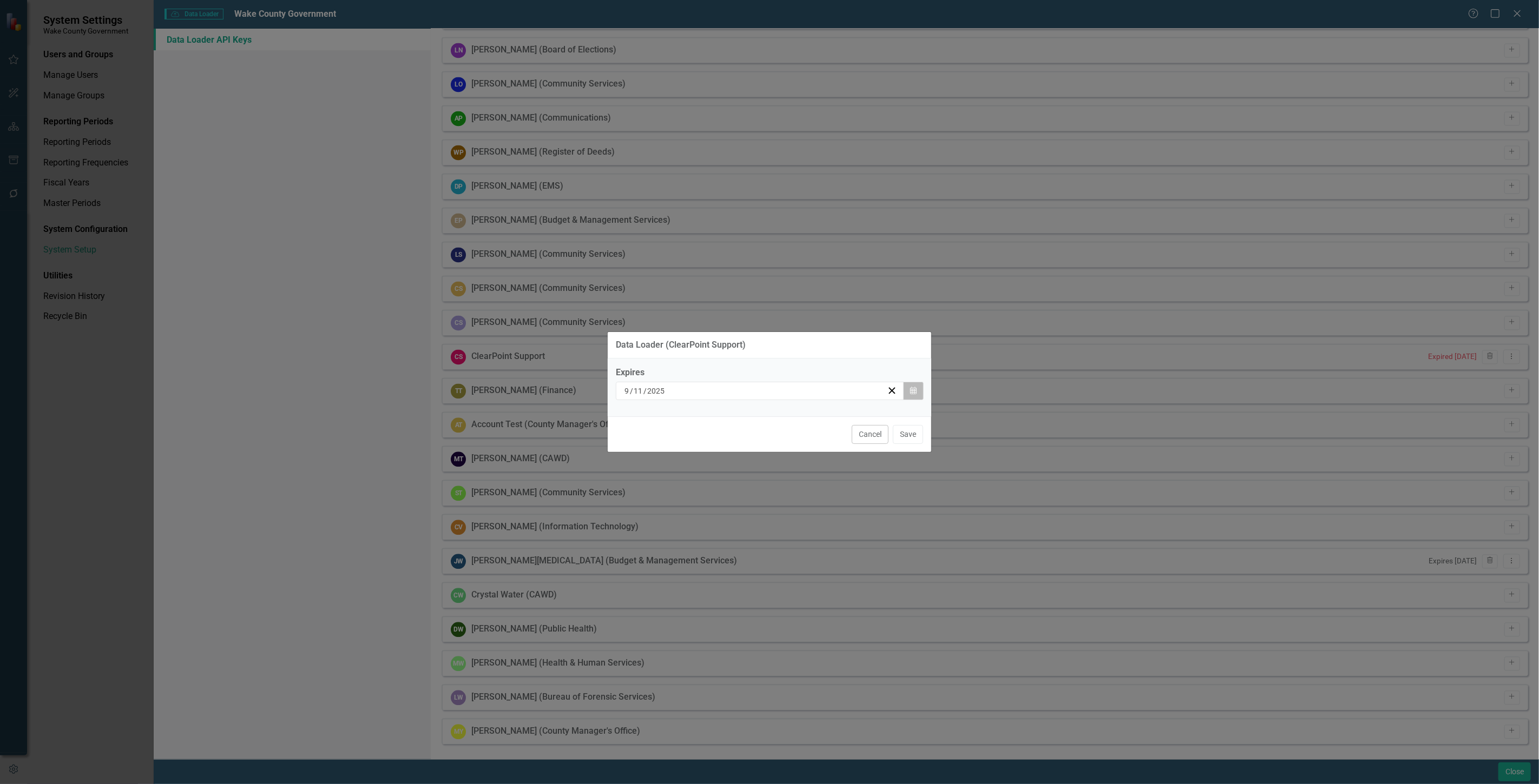
click at [908, 391] on button "Calendar" at bounding box center [913, 390] width 21 height 18
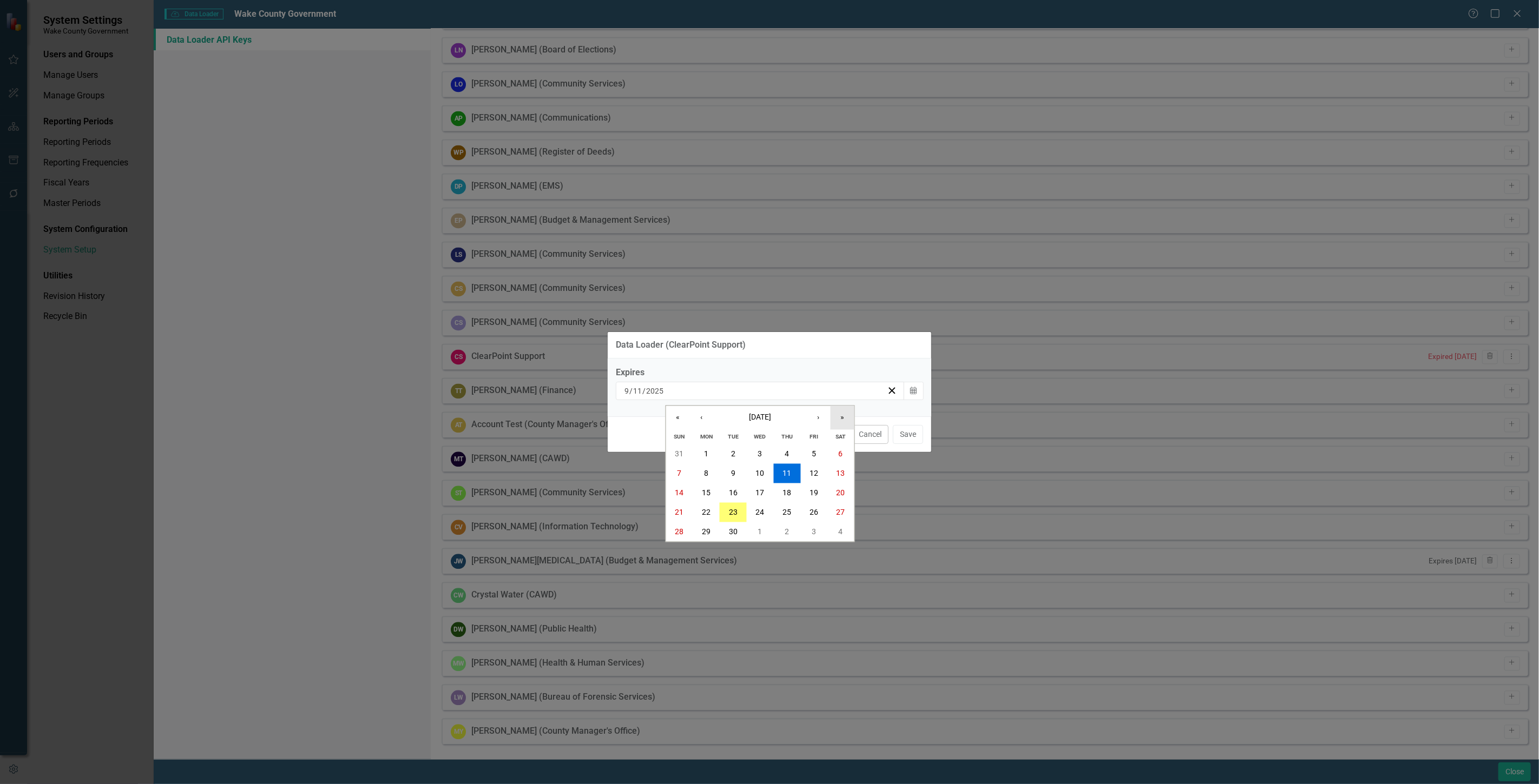
click at [844, 422] on button "»" at bounding box center [842, 418] width 24 height 24
click at [844, 419] on button "»" at bounding box center [842, 418] width 24 height 24
click at [808, 528] on button "29" at bounding box center [814, 532] width 27 height 20
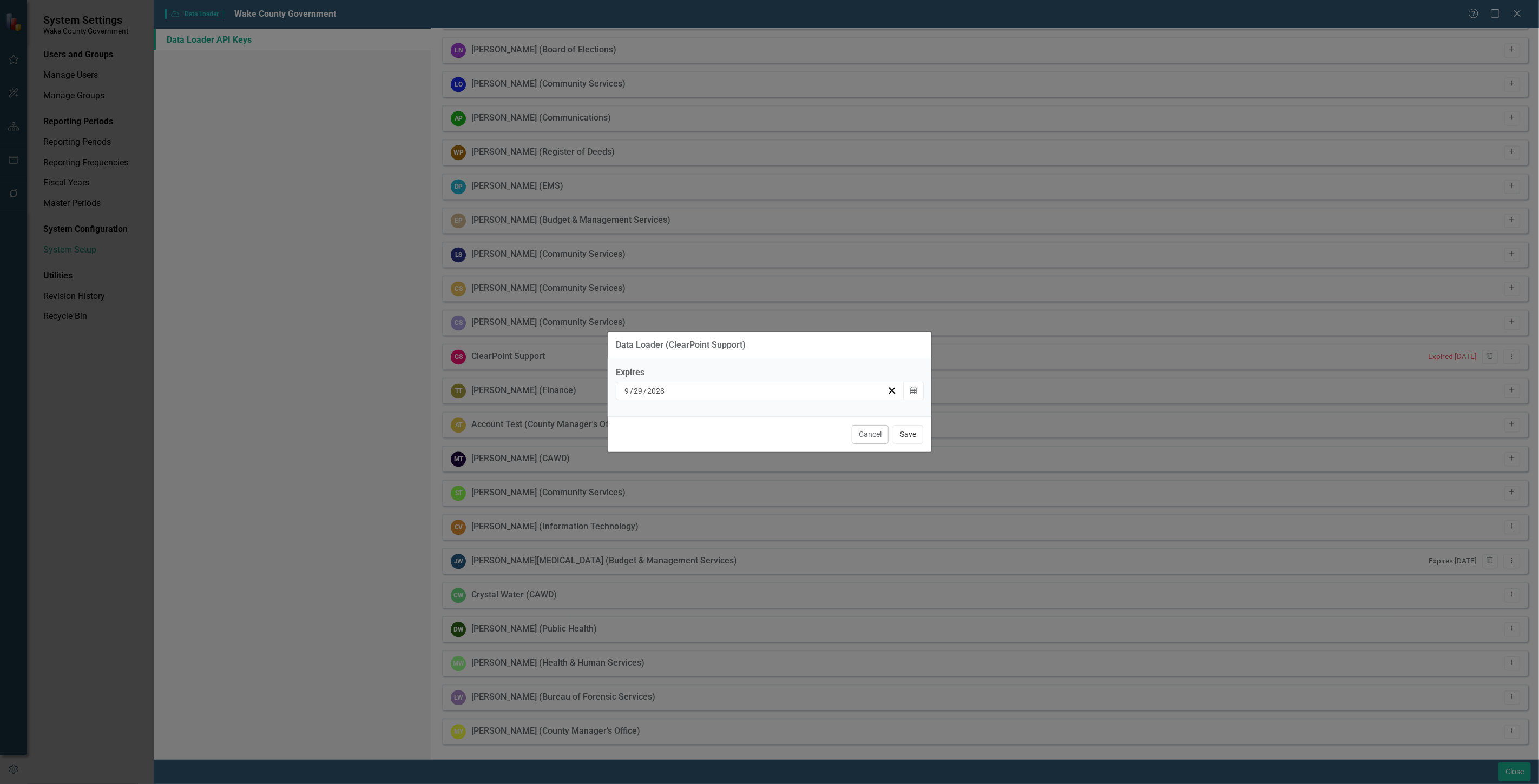
click at [907, 435] on button "Save" at bounding box center [908, 435] width 30 height 19
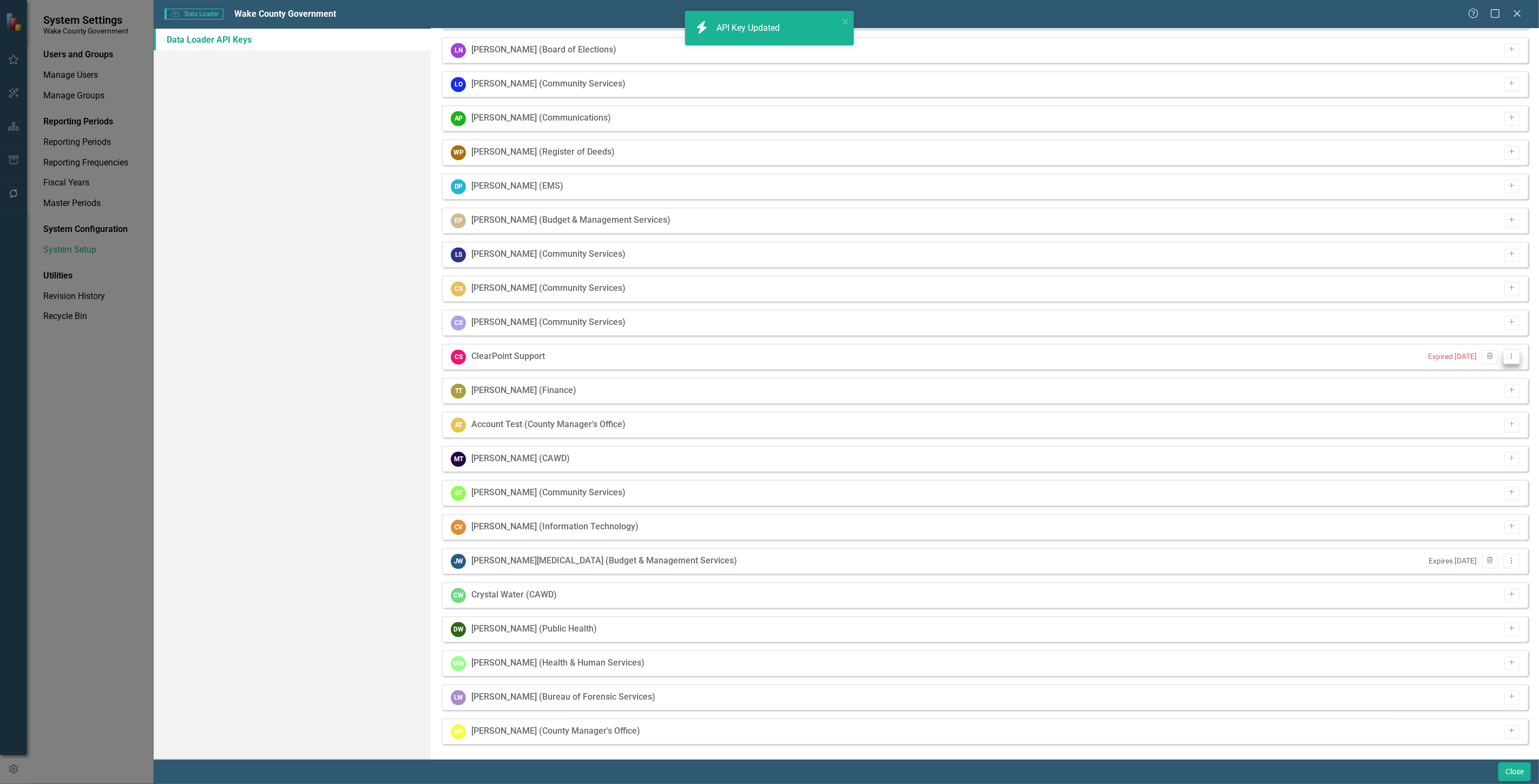
drag, startPoint x: 1514, startPoint y: 353, endPoint x: 1507, endPoint y: 353, distance: 7.0
click at [1512, 353] on div "CS ClearPoint Support Expired [DATE] Trash Dropdown Menu" at bounding box center [984, 356] width 1087 height 26
click at [1507, 353] on icon "Dropdown Menu" at bounding box center [1511, 356] width 9 height 7
click at [1451, 379] on link "API Key View API Key" at bounding box center [1469, 373] width 85 height 20
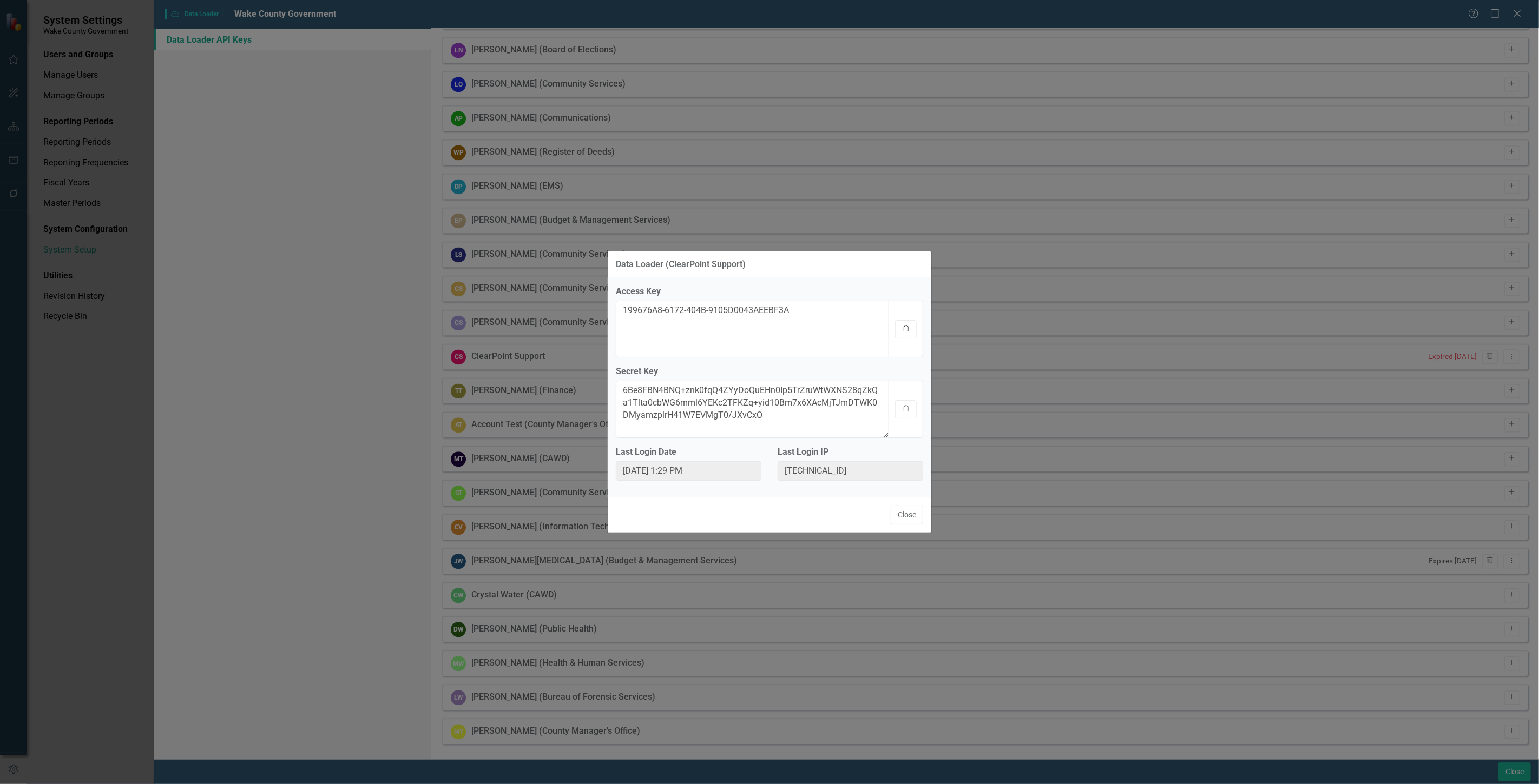
click at [904, 335] on button "Clipboard" at bounding box center [905, 329] width 21 height 18
click at [902, 405] on icon "Clipboard" at bounding box center [906, 409] width 8 height 6
click at [909, 514] on button "Close" at bounding box center [906, 515] width 32 height 19
